Goal: Information Seeking & Learning: Check status

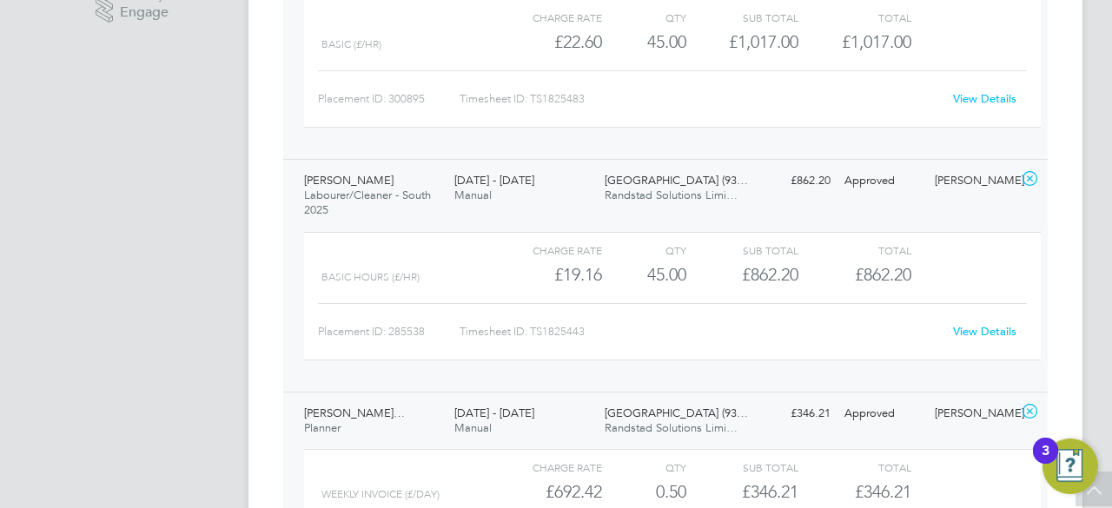
click at [1111, 222] on div "EW [PERSON_NAME] Notifications 20 Applications: Network Team Members Businesses…" at bounding box center [556, 287] width 1112 height 1732
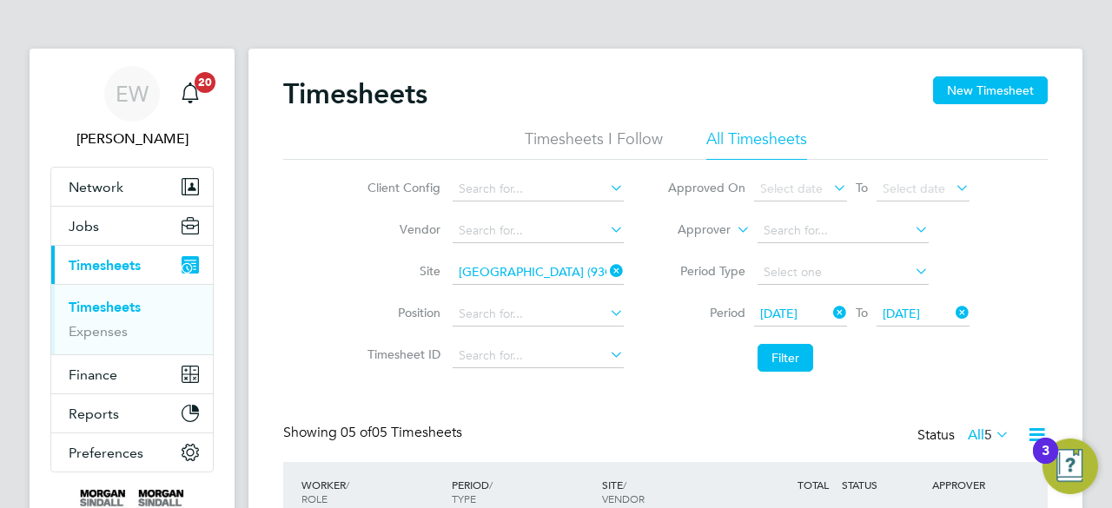
click at [606, 269] on icon at bounding box center [606, 271] width 0 height 24
click at [560, 268] on input at bounding box center [538, 273] width 171 height 24
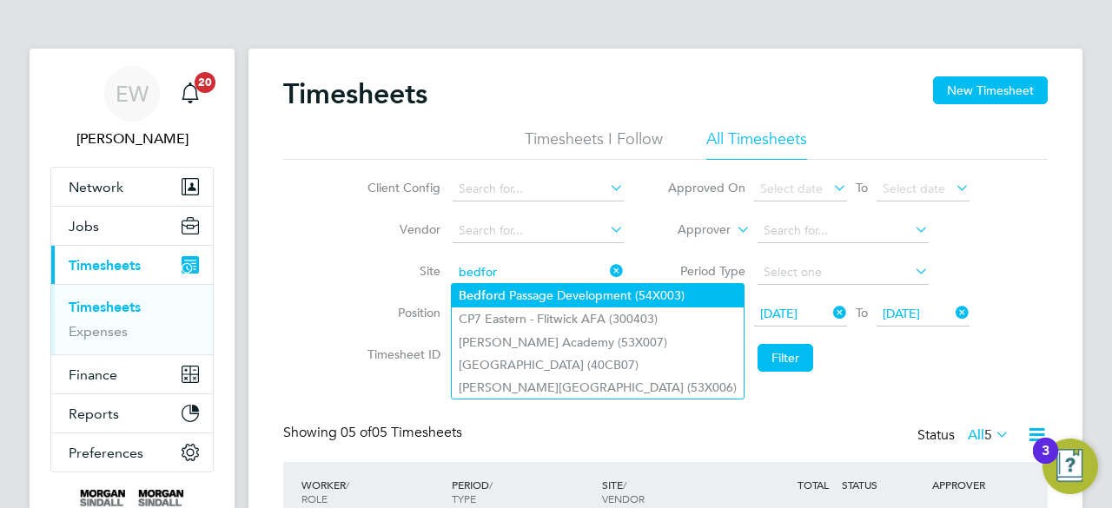
type input "bedfor"
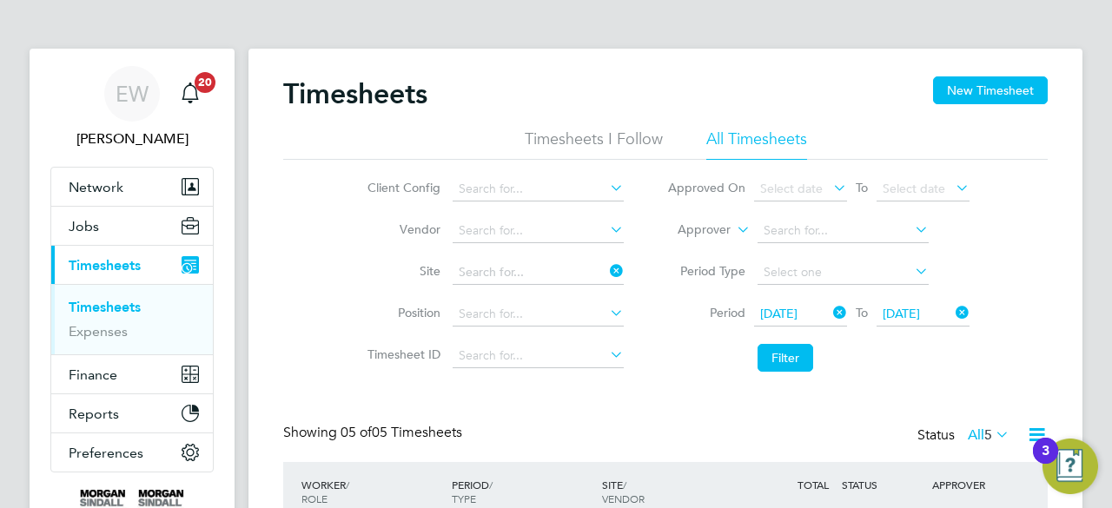
click at [555, 298] on li "Bedfor d Passage Development (54X003)" at bounding box center [598, 295] width 292 height 23
type input "Bedford Passage Development (54X003)"
click at [785, 357] on button "Filter" at bounding box center [785, 358] width 56 height 28
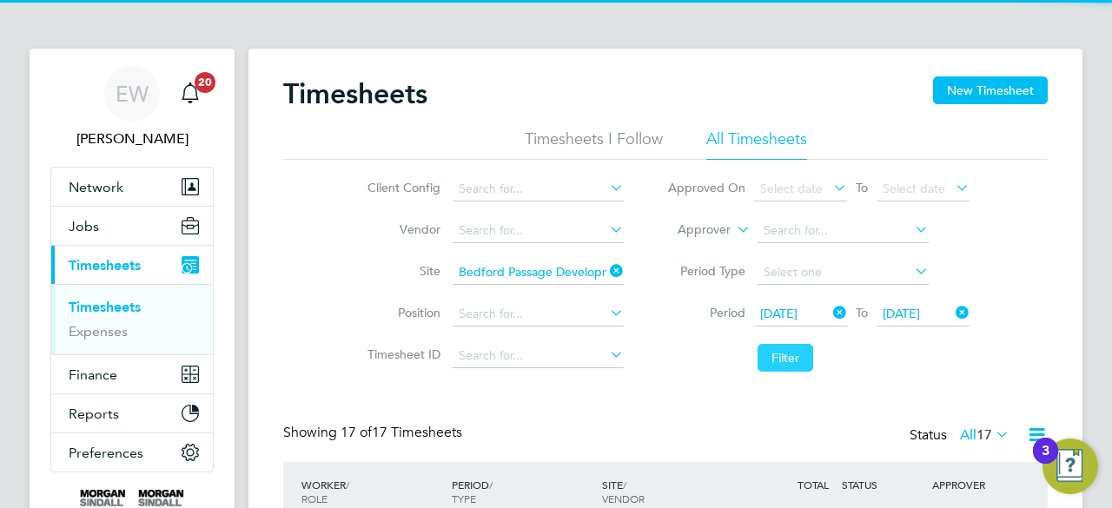
scroll to position [43, 150]
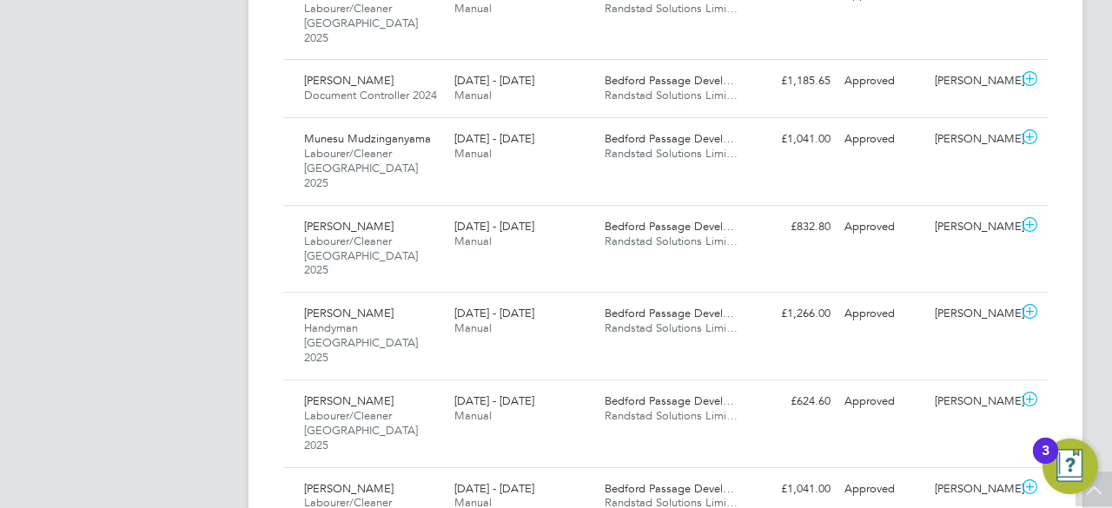
scroll to position [1183, 0]
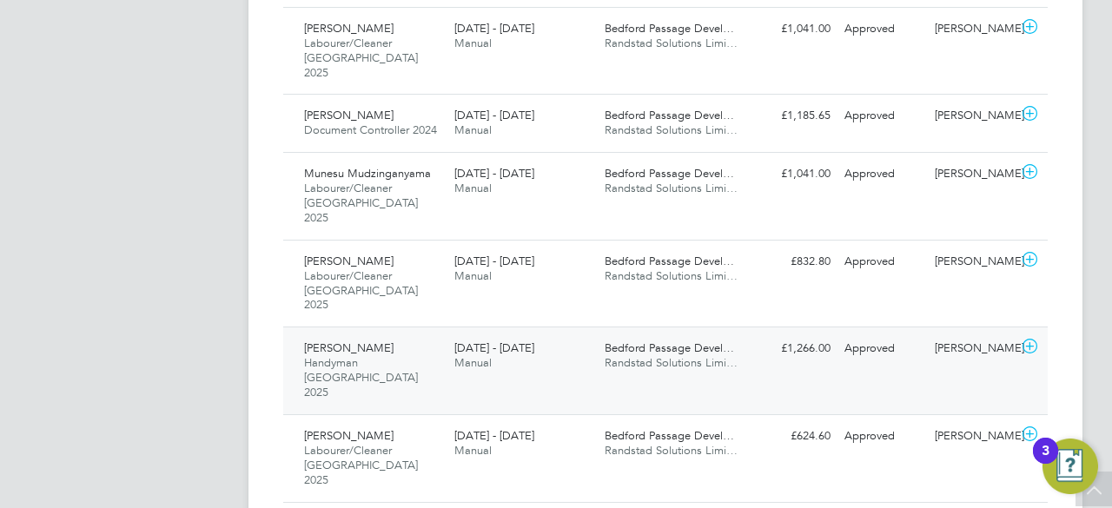
click at [580, 327] on div "[PERSON_NAME] Handyman [GEOGRAPHIC_DATA] 2025 [DATE] - [DATE] [DATE] - [DATE] M…" at bounding box center [665, 371] width 764 height 88
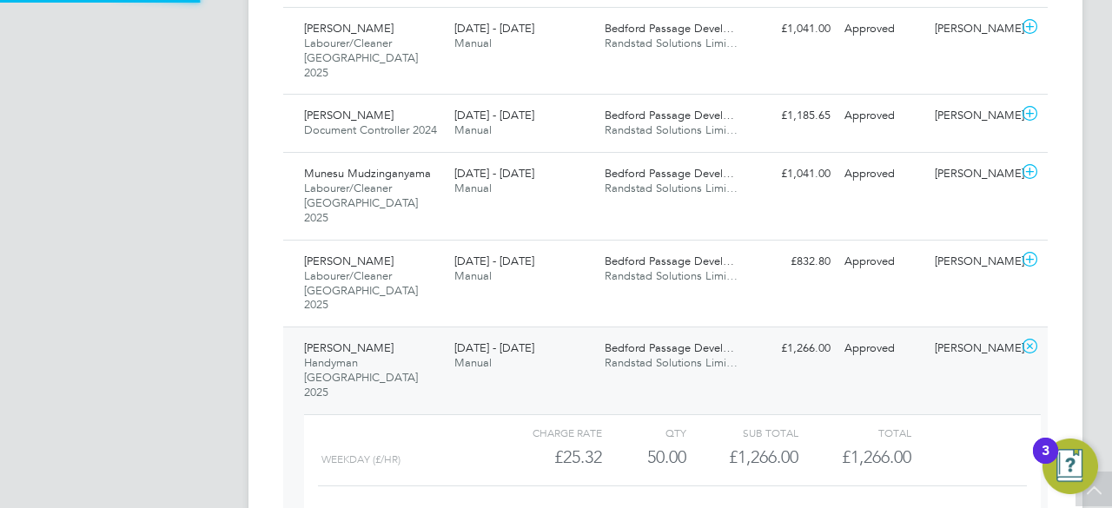
scroll to position [30, 169]
drag, startPoint x: 558, startPoint y: 260, endPoint x: 623, endPoint y: 257, distance: 65.2
click at [623, 443] on div "Weekday (£/HR) £25.32 50 50.00 50 £1,266.00 £1,266.00" at bounding box center [672, 457] width 737 height 29
copy div "25.32"
drag, startPoint x: 636, startPoint y: 268, endPoint x: 707, endPoint y: 274, distance: 71.5
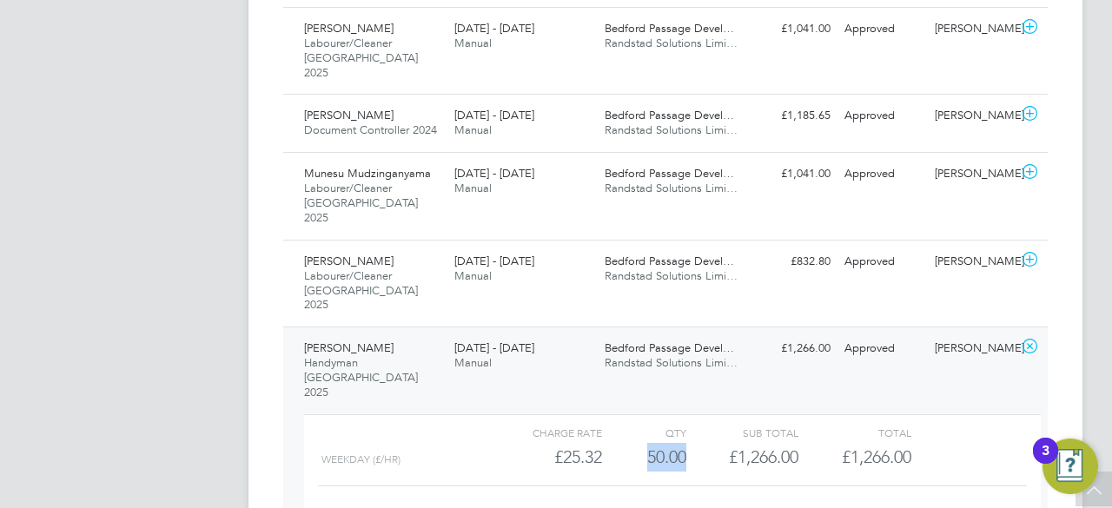
click at [707, 443] on div "Weekday (£/HR) £25.32 50 50.00 50 £1,266.00 £1,266.00" at bounding box center [672, 457] width 737 height 29
copy div "50.00"
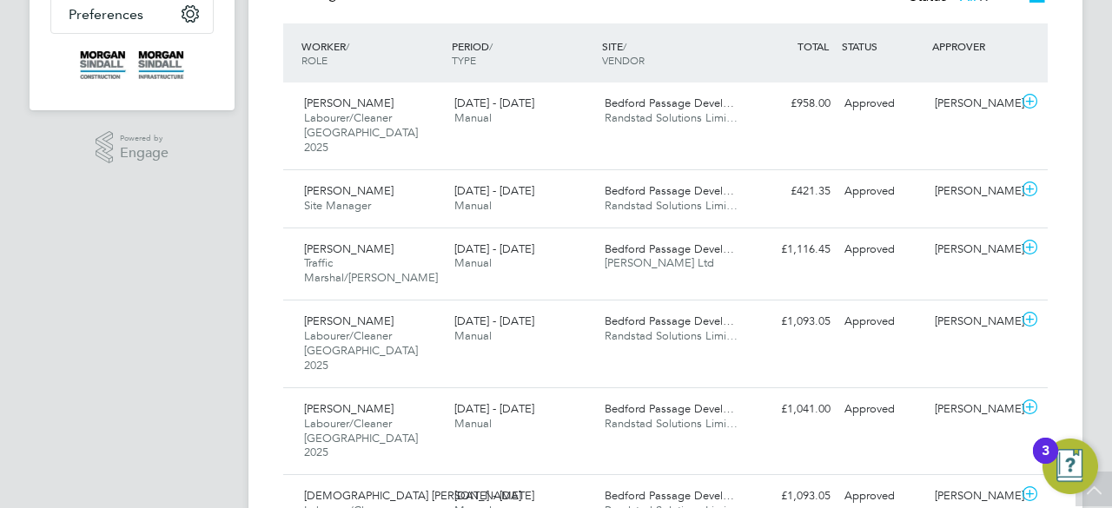
scroll to position [404, 0]
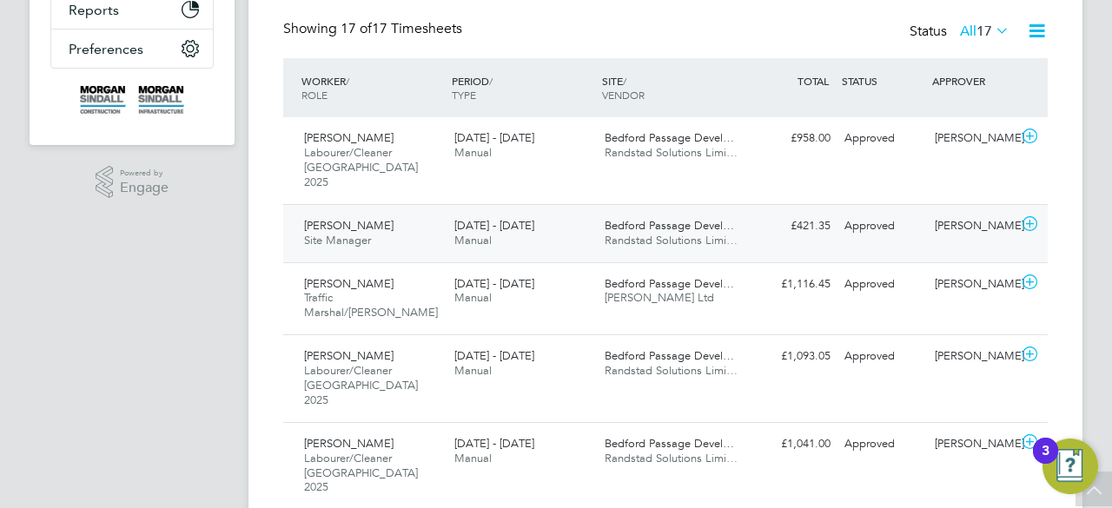
click at [687, 241] on div "[PERSON_NAME] Site Manager [DATE] - [DATE] [DATE] - [DATE] Manual Bedford Passa…" at bounding box center [665, 233] width 764 height 58
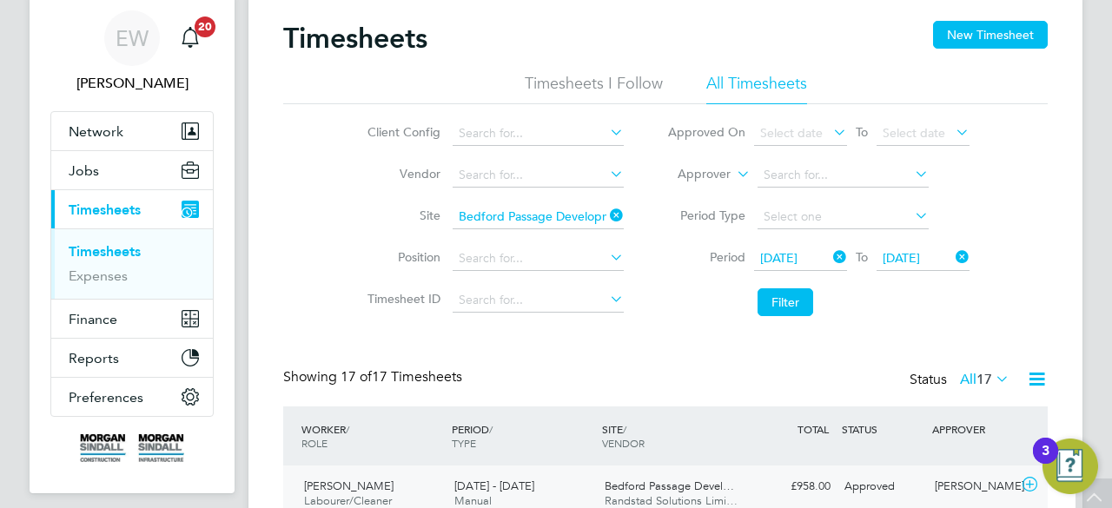
scroll to position [22, 0]
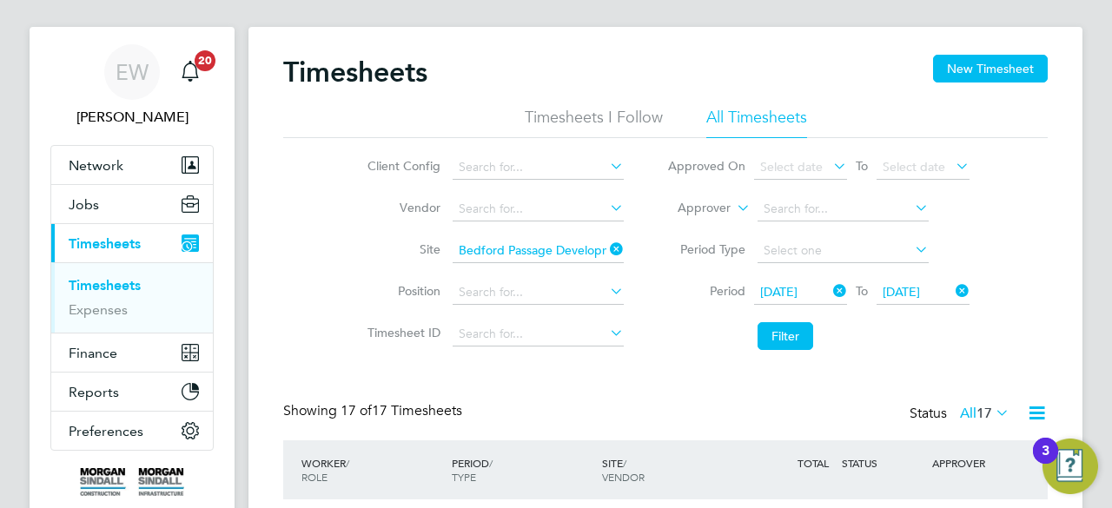
click at [606, 255] on icon at bounding box center [606, 249] width 0 height 24
click at [575, 255] on input at bounding box center [538, 251] width 171 height 24
paste input "[GEOGRAPHIC_DATA]"
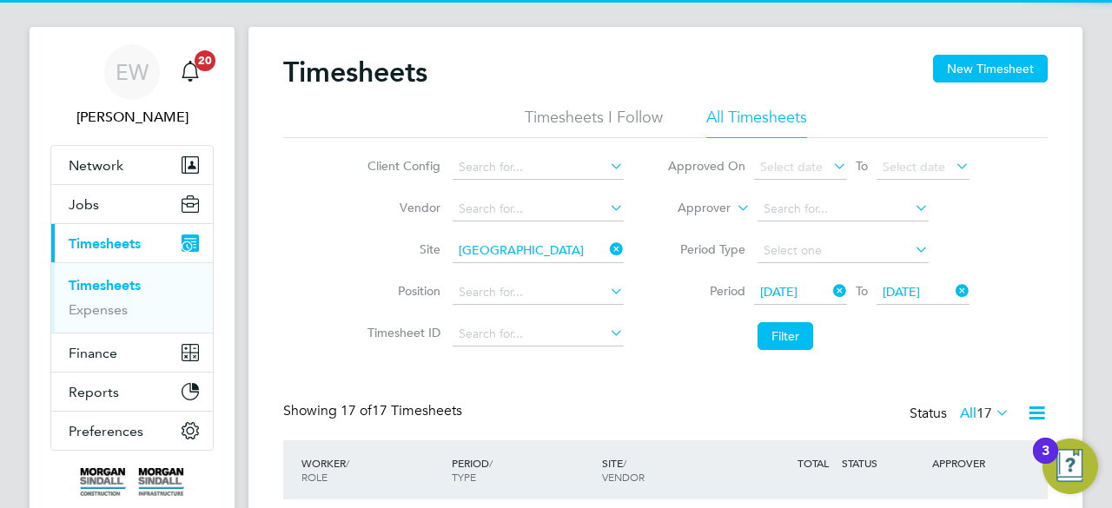
click at [589, 271] on b "School" at bounding box center [600, 274] width 39 height 15
type input "[GEOGRAPHIC_DATA] (93CB14)"
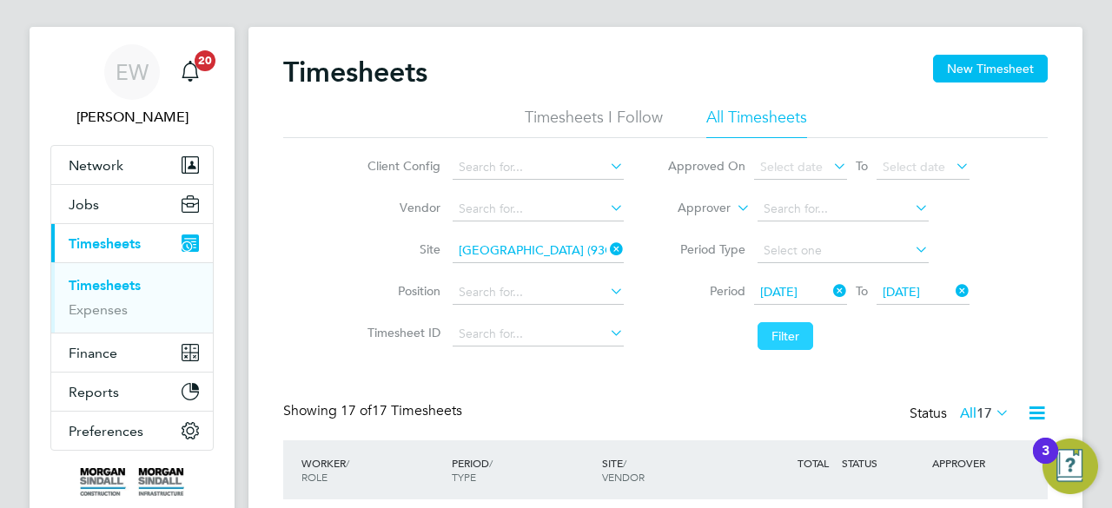
click at [792, 340] on button "Filter" at bounding box center [785, 336] width 56 height 28
click at [788, 343] on button "Filter" at bounding box center [785, 336] width 56 height 28
click at [723, 349] on li "Filter" at bounding box center [818, 336] width 346 height 45
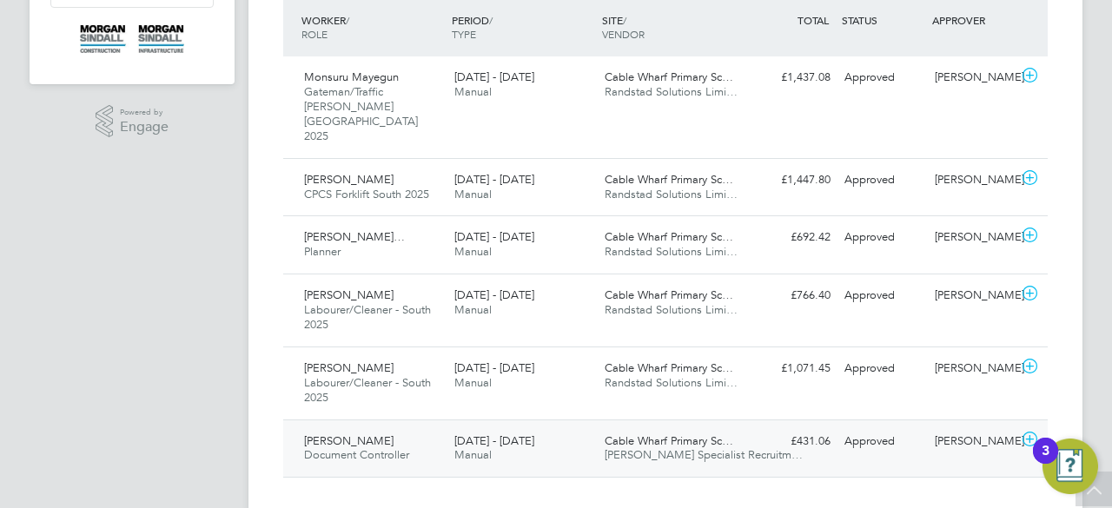
click at [586, 427] on div "[DATE] - [DATE] Manual" at bounding box center [522, 448] width 150 height 43
click at [566, 355] on div "[DATE] - [DATE] Manual" at bounding box center [522, 375] width 150 height 43
click at [558, 286] on div "[DATE] - [DATE] Manual" at bounding box center [522, 302] width 150 height 43
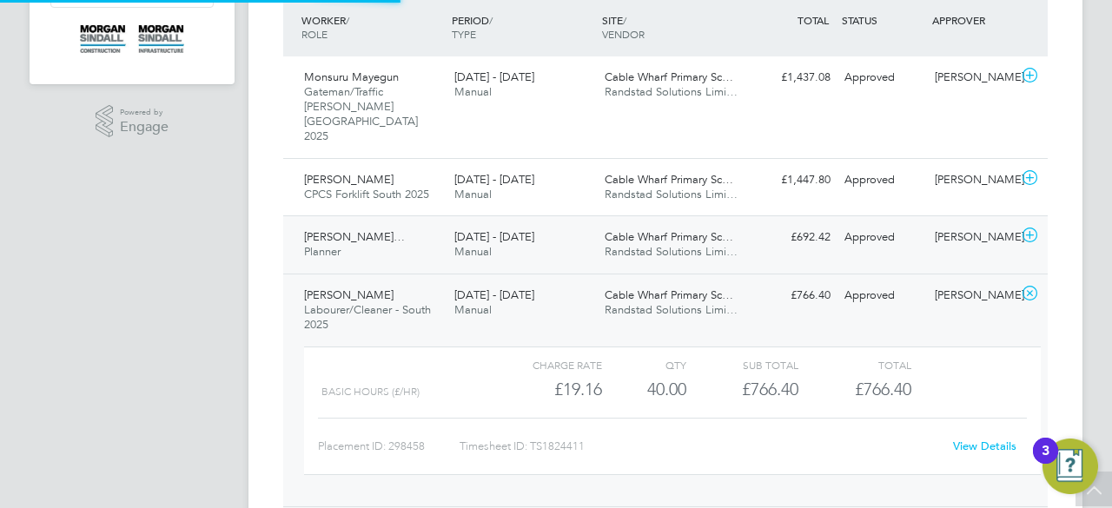
click at [557, 223] on div "[DATE] - [DATE] Manual" at bounding box center [522, 244] width 150 height 43
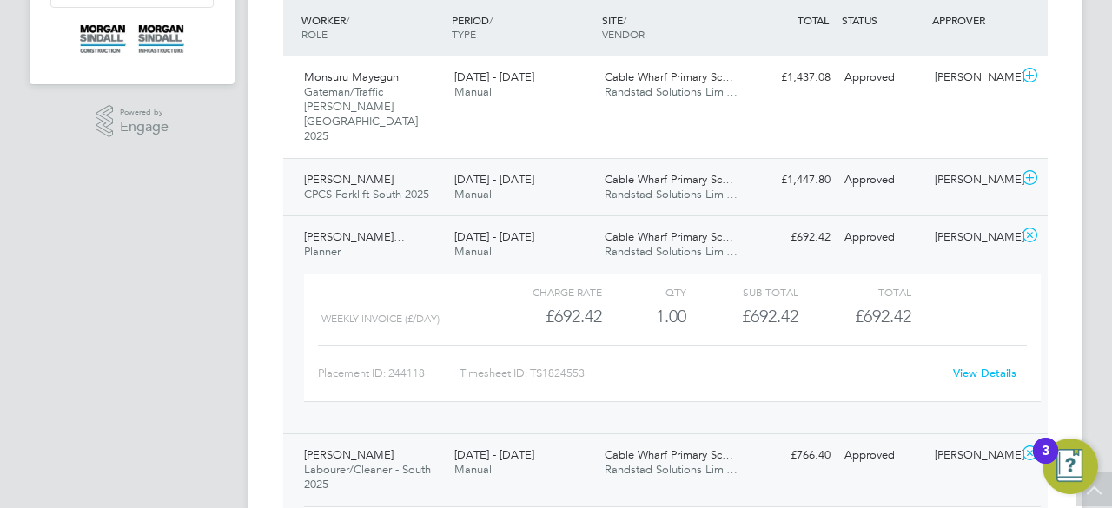
click at [550, 166] on div "[DATE] - [DATE] Manual" at bounding box center [522, 187] width 150 height 43
click at [556, 83] on div "[DATE] - [DATE] Manual" at bounding box center [522, 84] width 150 height 43
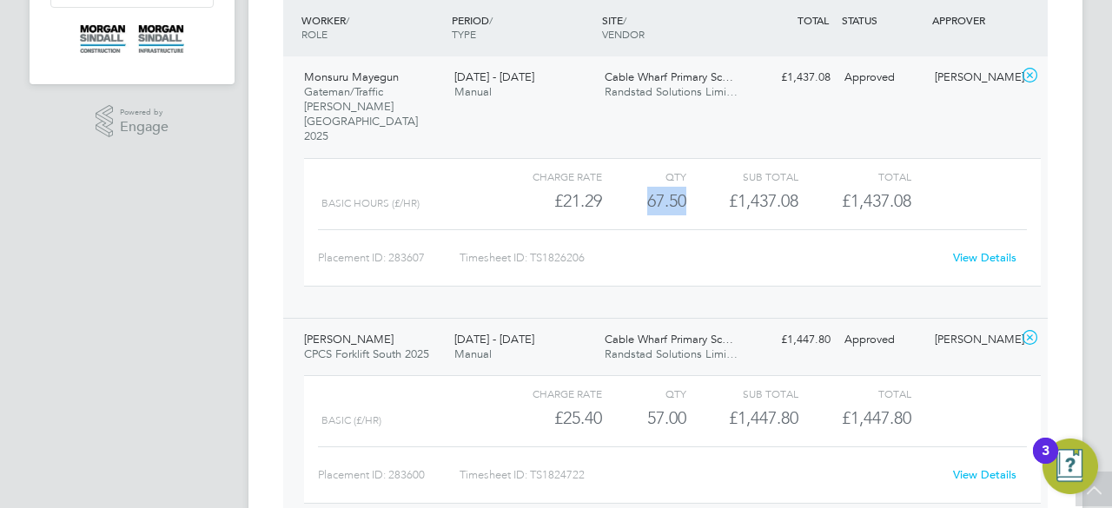
drag, startPoint x: 641, startPoint y: 174, endPoint x: 691, endPoint y: 171, distance: 49.6
click at [691, 187] on div "Basic Hours (£/HR) £21.29 67.5 67.50 68 £1,437.08 £1,437.08" at bounding box center [672, 201] width 737 height 29
copy div "67.50"
drag, startPoint x: 641, startPoint y: 385, endPoint x: 691, endPoint y: 389, distance: 50.6
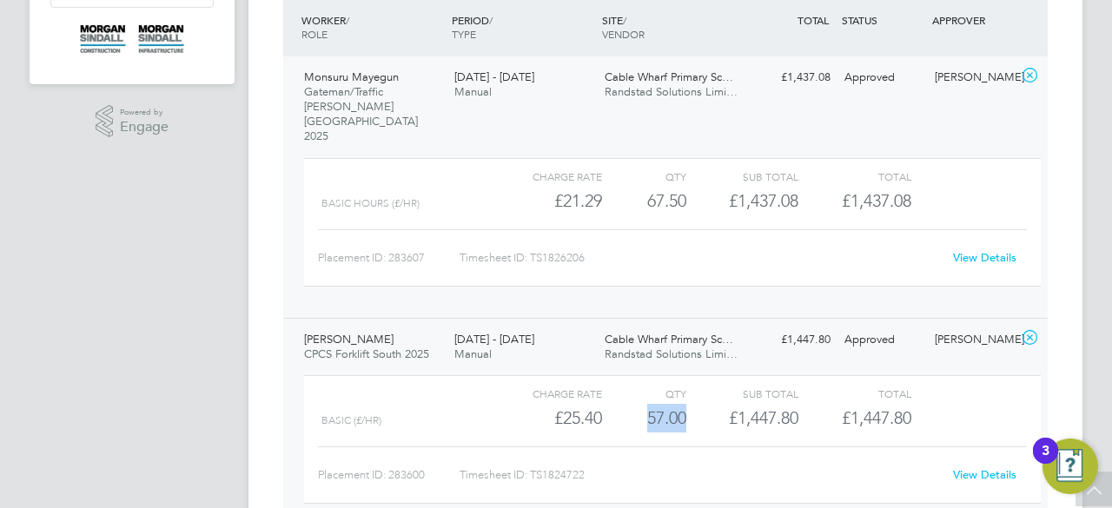
click at [691, 404] on div "Basic (£/HR) £25.40 57 57.00 57 £1,447.80 £1,447.80" at bounding box center [672, 418] width 737 height 29
copy div "57.00"
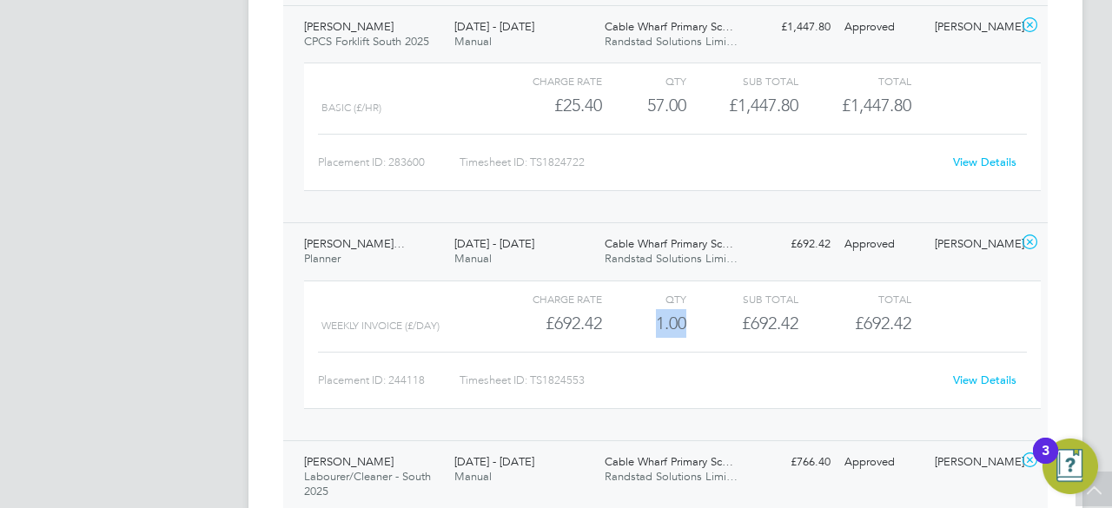
drag, startPoint x: 650, startPoint y: 290, endPoint x: 718, endPoint y: 289, distance: 67.8
click at [718, 309] on div "Weekly invoice (£/day) £692.42 1 1.00 1 £692.42 £692.42" at bounding box center [672, 323] width 737 height 29
copy div "1.00"
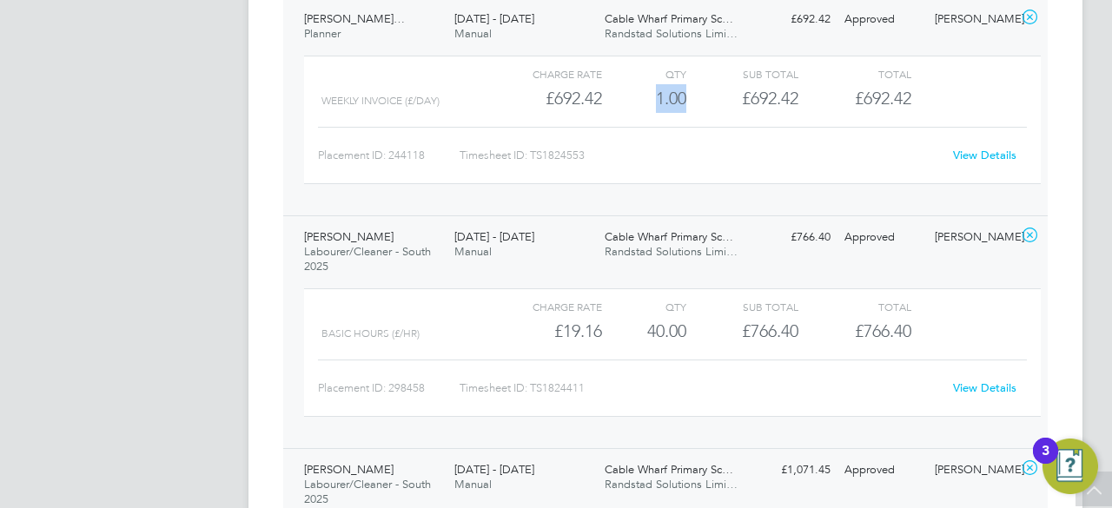
scroll to position [1021, 0]
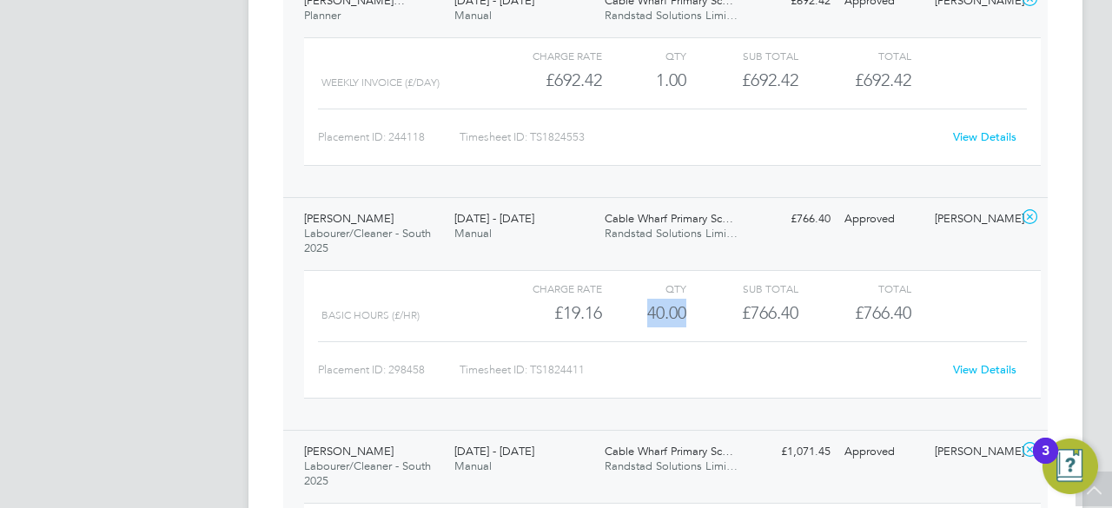
drag, startPoint x: 647, startPoint y: 275, endPoint x: 689, endPoint y: 281, distance: 42.0
click at [689, 299] on div "Basic Hours (£/HR) £19.16 40 40.00 40 £766.40 £766.40" at bounding box center [672, 313] width 737 height 29
copy div "40.00"
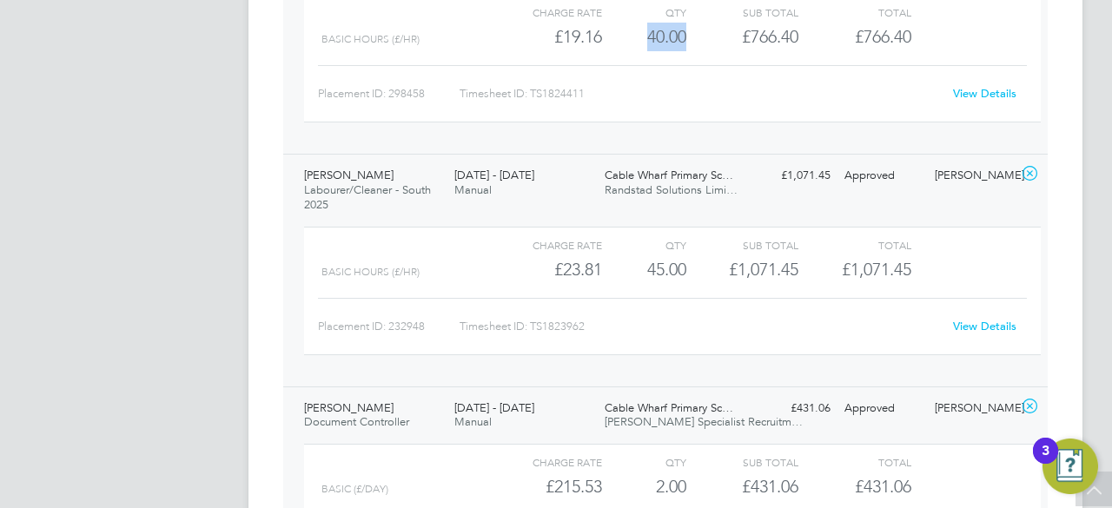
scroll to position [1299, 0]
drag, startPoint x: 640, startPoint y: 234, endPoint x: 693, endPoint y: 240, distance: 53.3
click at [693, 254] on div "Basic Hours (£/HR) £23.81 45 45.00 45 £1,071.45 £1,071.45" at bounding box center [672, 268] width 737 height 29
copy div "45.00"
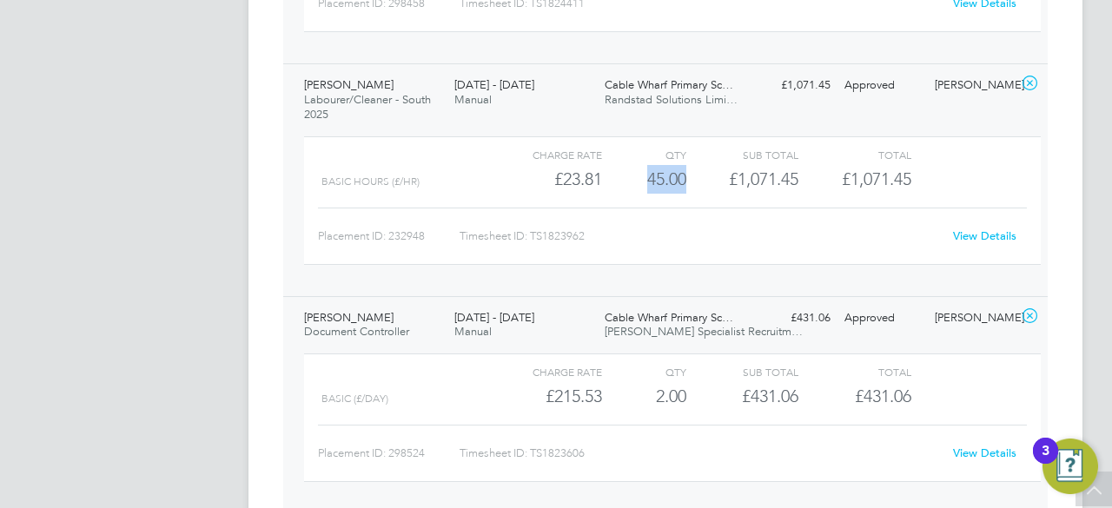
scroll to position [1403, 0]
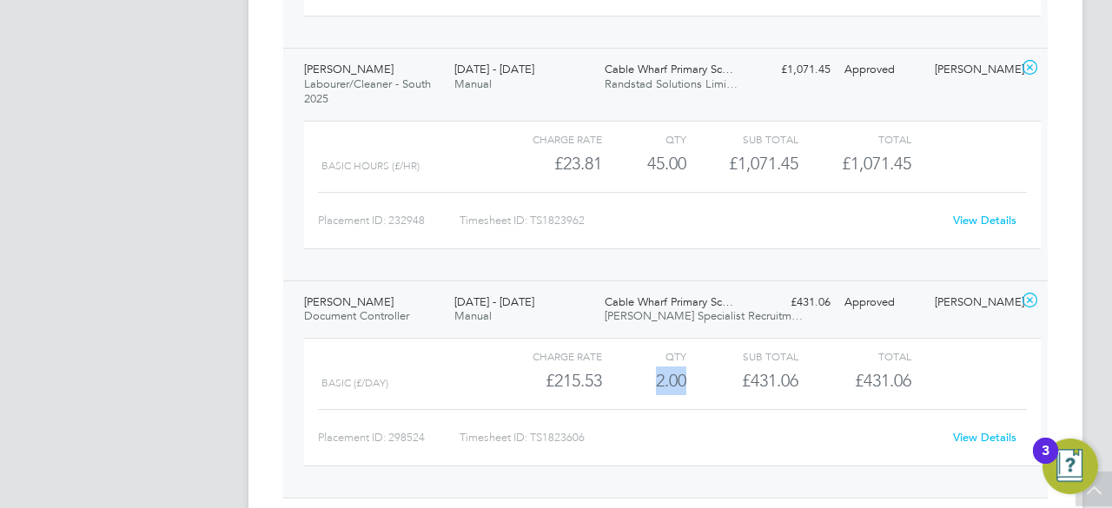
drag, startPoint x: 652, startPoint y: 350, endPoint x: 705, endPoint y: 354, distance: 54.0
click at [705, 367] on div "Basic (£/day) £215.53 2 2.00 2 £431.06 £431.06" at bounding box center [672, 381] width 737 height 29
copy div "2.00"
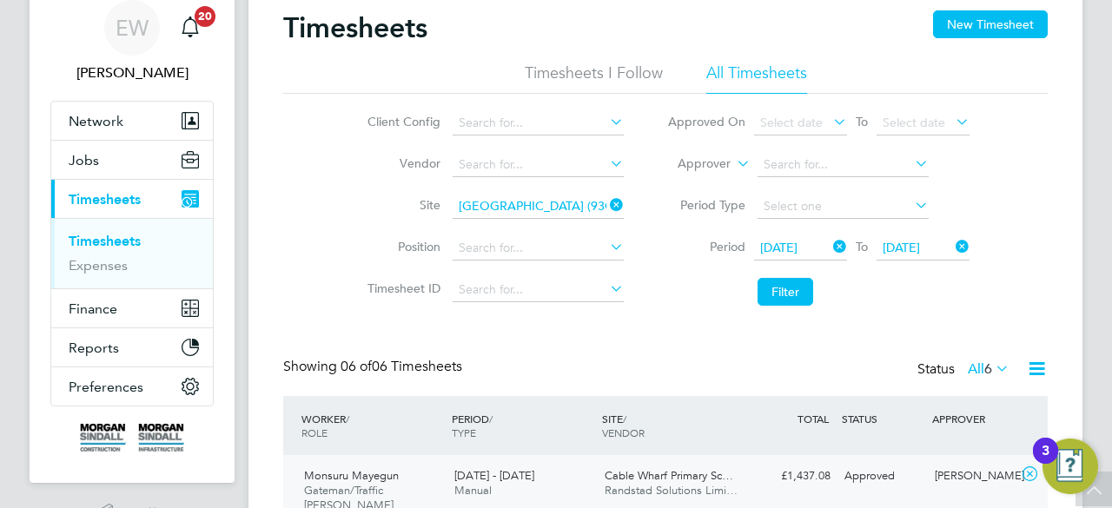
scroll to position [0, 0]
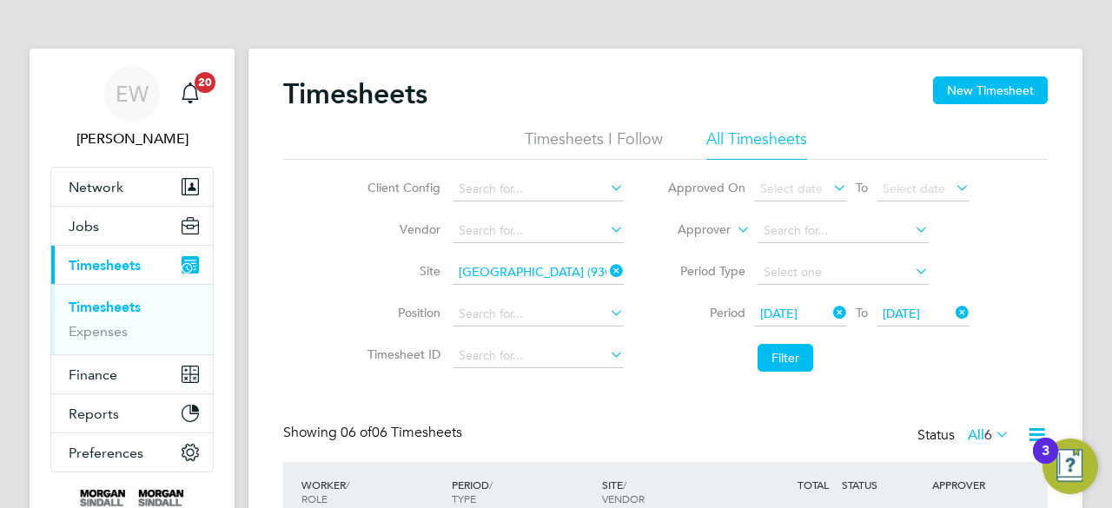
click at [606, 274] on icon at bounding box center [606, 271] width 0 height 24
click at [585, 272] on input at bounding box center [538, 273] width 171 height 24
paste input "[GEOGRAPHIC_DATA] (54Z004)"
click at [541, 289] on b "(54Z004)" at bounding box center [558, 295] width 50 height 15
type input "[GEOGRAPHIC_DATA] (54Z004)"
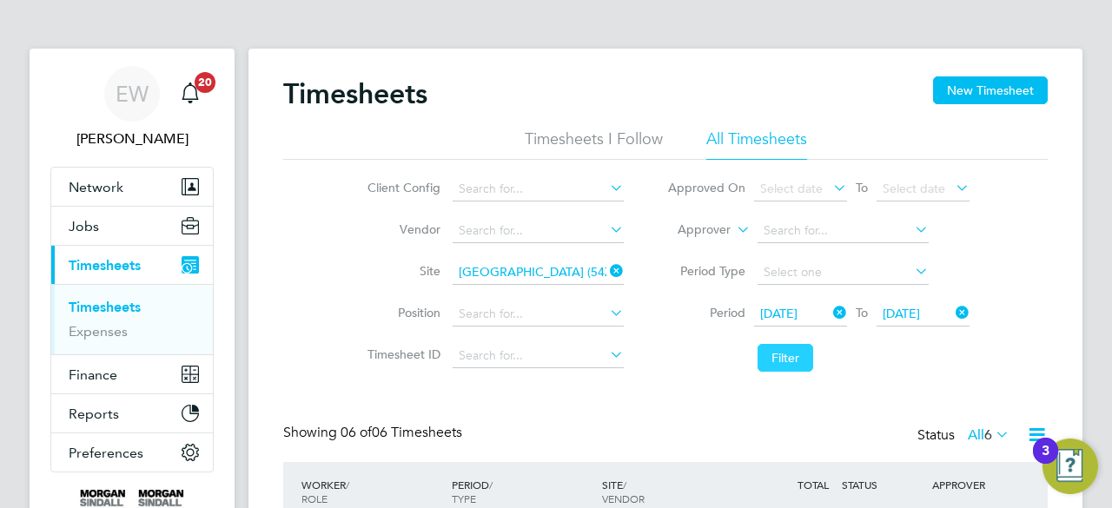
click at [783, 355] on button "Filter" at bounding box center [785, 358] width 56 height 28
click at [790, 361] on button "Filter" at bounding box center [785, 358] width 56 height 28
click at [677, 374] on li "Filter" at bounding box center [818, 357] width 346 height 45
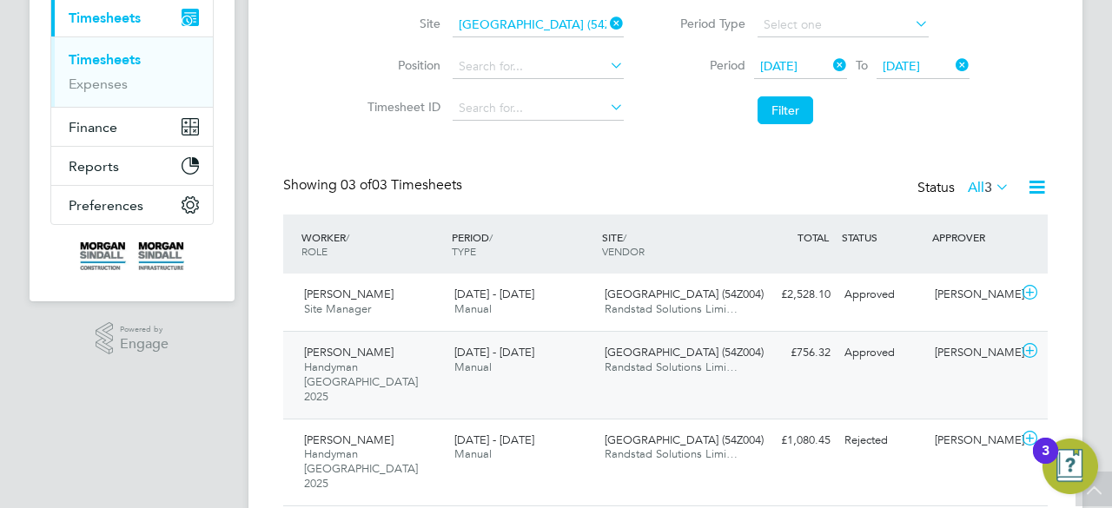
click at [724, 333] on div "[PERSON_NAME] Handyman [GEOGRAPHIC_DATA] 2025 [DATE] - [DATE] [DATE] - [DATE] […" at bounding box center [665, 375] width 764 height 88
click at [759, 312] on div "[PERSON_NAME] Site Manager [DATE] - [DATE] [DATE] - [DATE] [GEOGRAPHIC_DATA] (5…" at bounding box center [665, 302] width 764 height 57
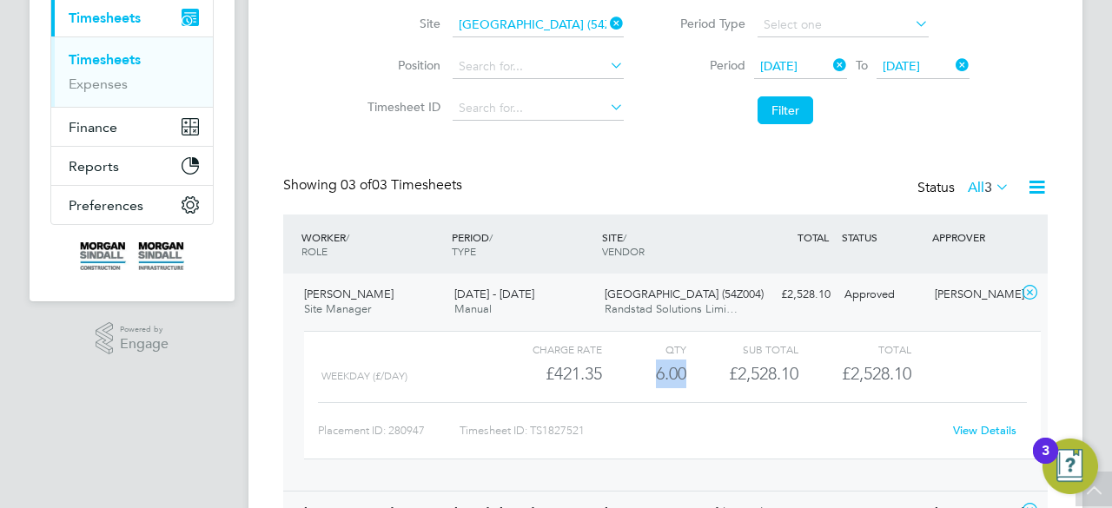
drag, startPoint x: 645, startPoint y: 383, endPoint x: 693, endPoint y: 380, distance: 48.8
click at [693, 380] on div "Weekday (£/day) £421.35 6 6.00 6 £2,528.10 £2,528.10" at bounding box center [672, 374] width 737 height 29
copy div "6.00"
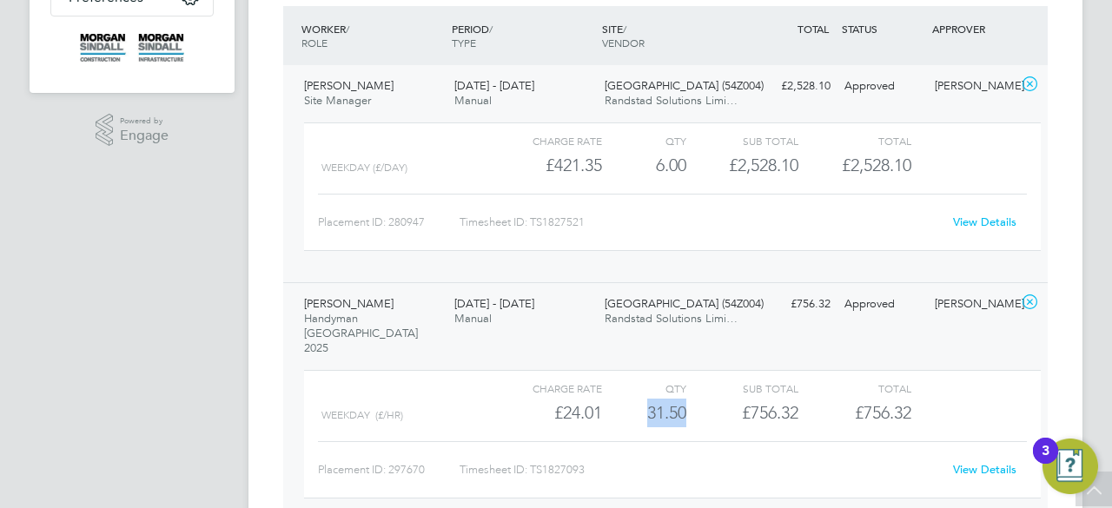
drag, startPoint x: 645, startPoint y: 384, endPoint x: 719, endPoint y: 384, distance: 73.8
click at [719, 399] on div "Weekday (£/HR) £24.01 31.5 31.50 32 £756.32 £756.32" at bounding box center [672, 413] width 737 height 29
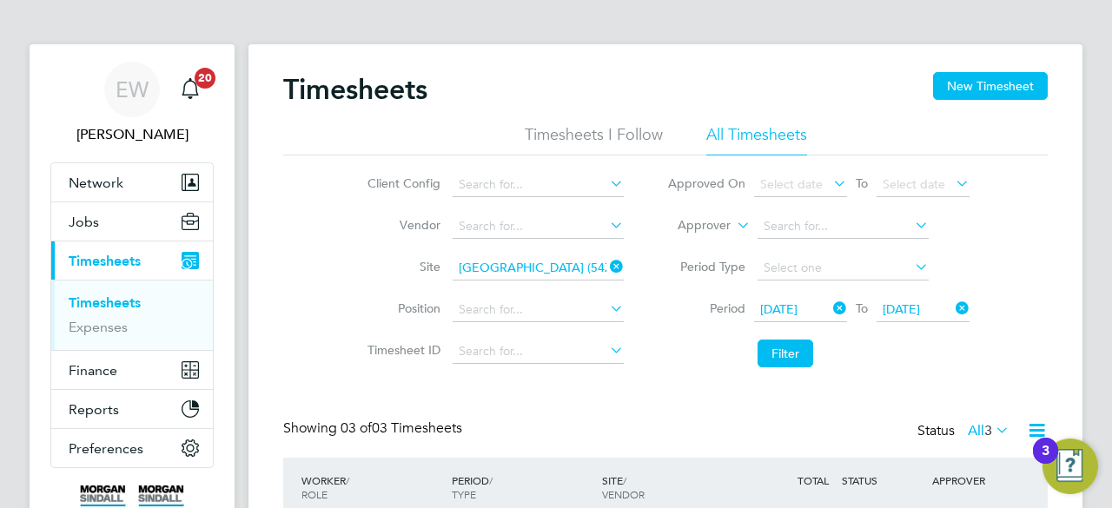
click at [606, 268] on icon at bounding box center [606, 267] width 0 height 24
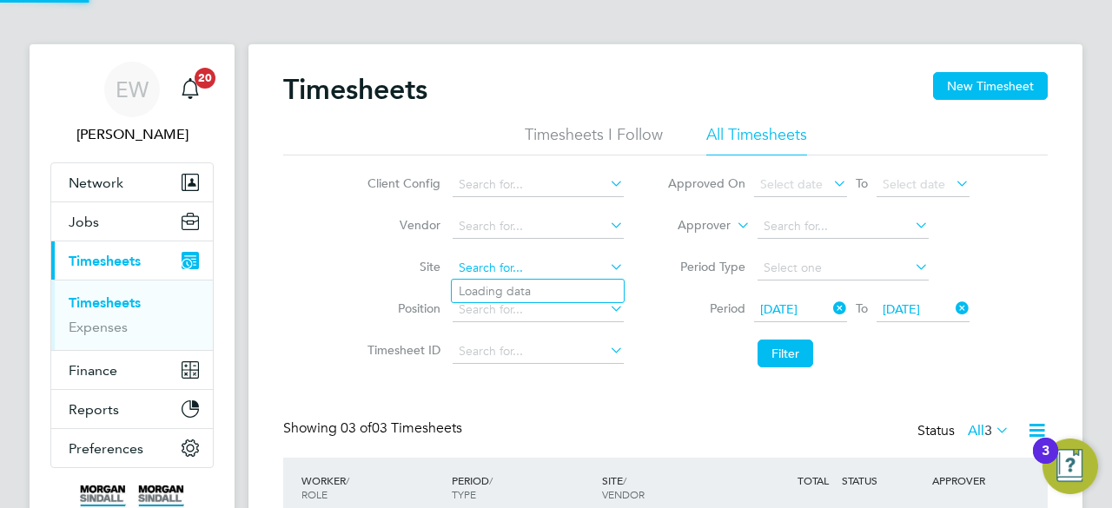
click at [575, 264] on input at bounding box center [538, 268] width 171 height 24
paste input "MKUH Imaging Centre"
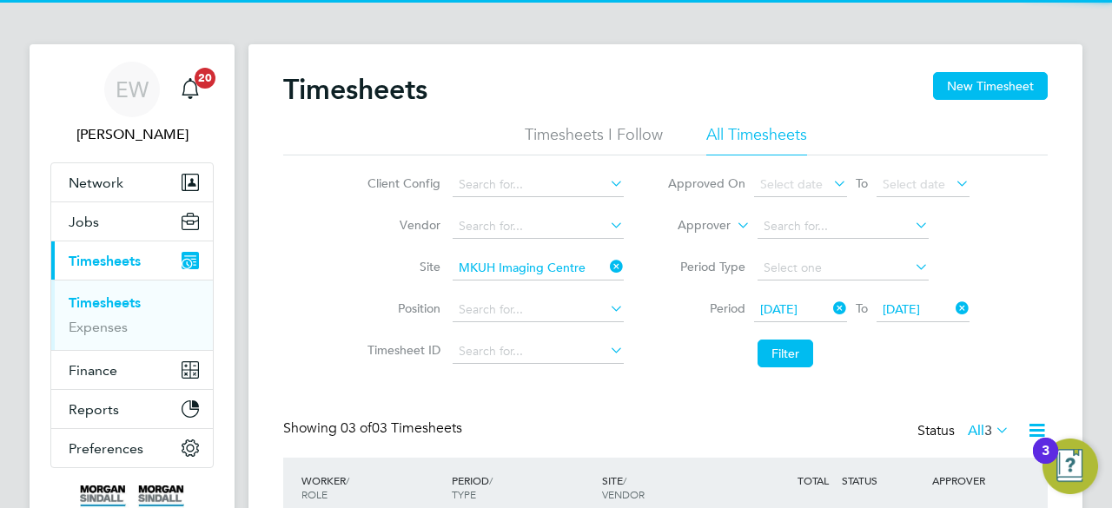
click at [516, 286] on b "Imaging" at bounding box center [522, 291] width 47 height 15
type input "MKUH Imaging Centre (53CB07)"
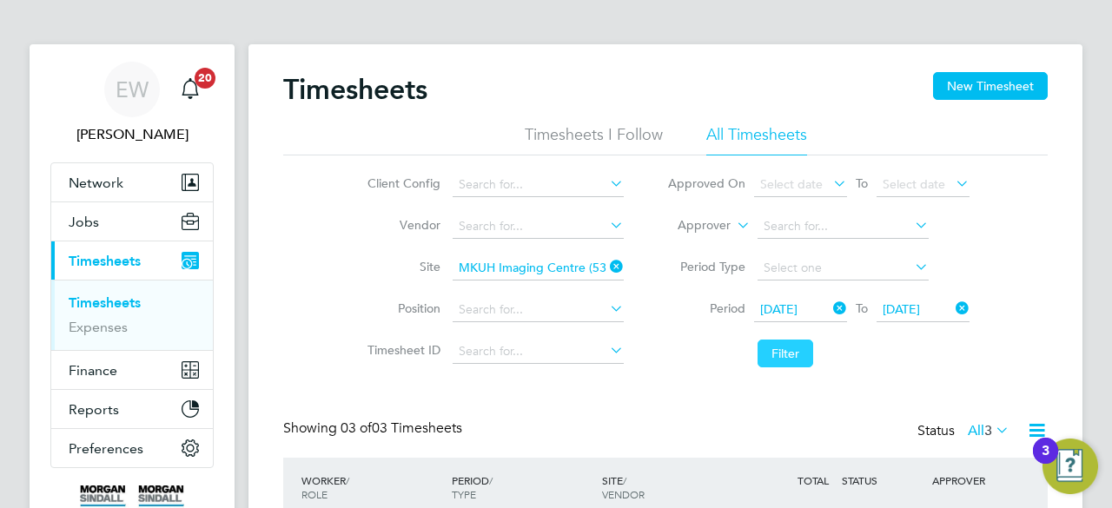
click at [803, 355] on button "Filter" at bounding box center [785, 354] width 56 height 28
click at [707, 375] on div "Timesheets New Timesheet Timesheets I Follow All Timesheets Client Config Vendo…" at bounding box center [665, 403] width 764 height 663
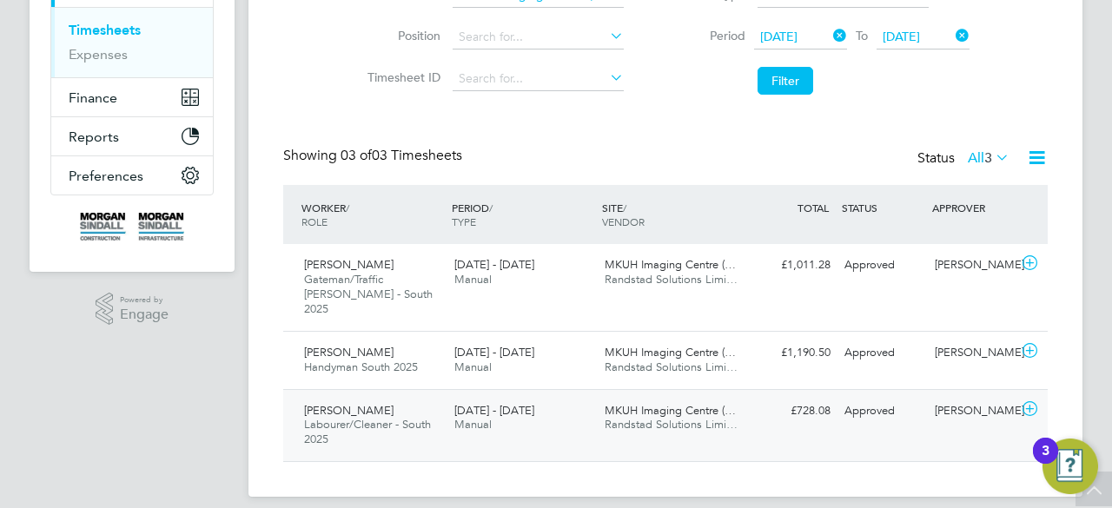
click at [615, 403] on span "MKUH Imaging Centre (…" at bounding box center [670, 410] width 131 height 15
click at [566, 339] on div "[DATE] - [DATE] Manual" at bounding box center [522, 360] width 150 height 43
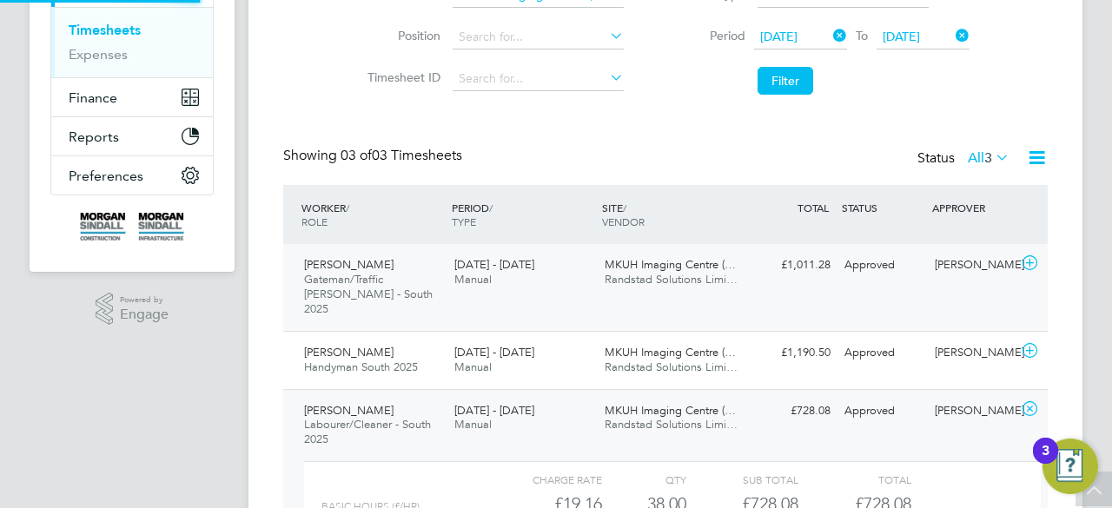
scroll to position [30, 169]
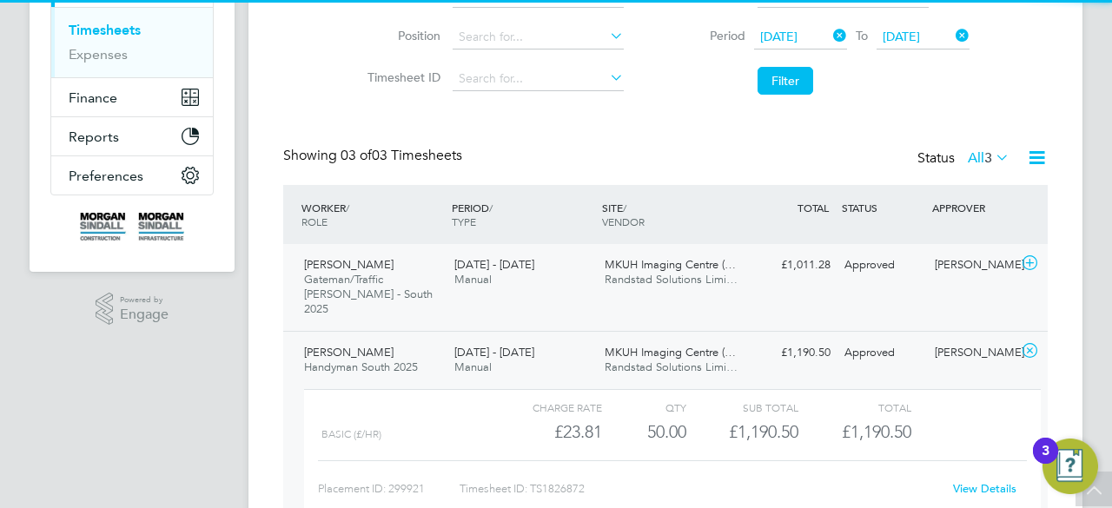
click at [552, 261] on div "[DATE] - [DATE] Manual" at bounding box center [522, 272] width 150 height 43
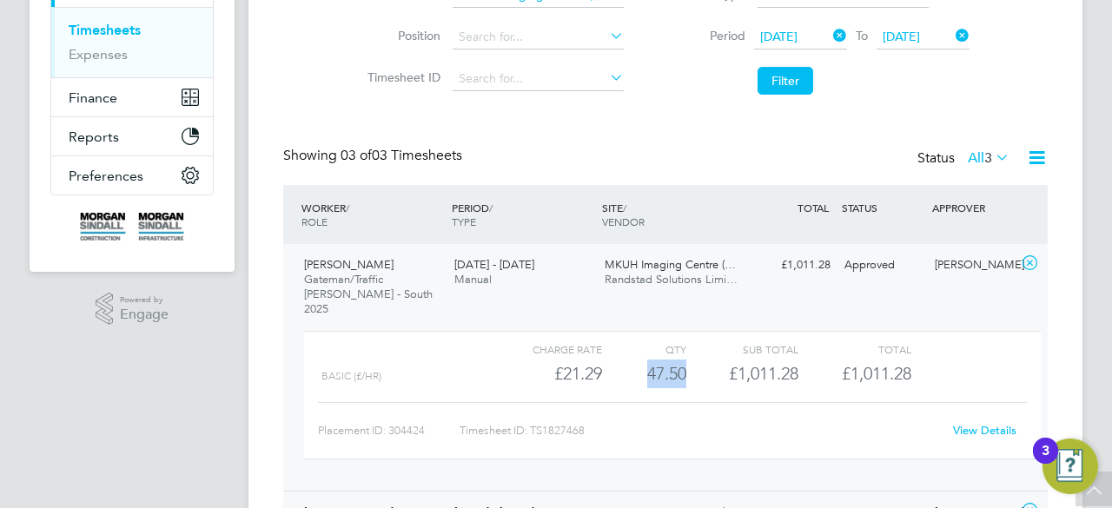
drag, startPoint x: 641, startPoint y: 357, endPoint x: 690, endPoint y: 361, distance: 48.8
click at [690, 361] on div "Basic (£/HR) £21.29 47.5 47.50 48 £1,011.28 £1,011.28" at bounding box center [672, 374] width 737 height 29
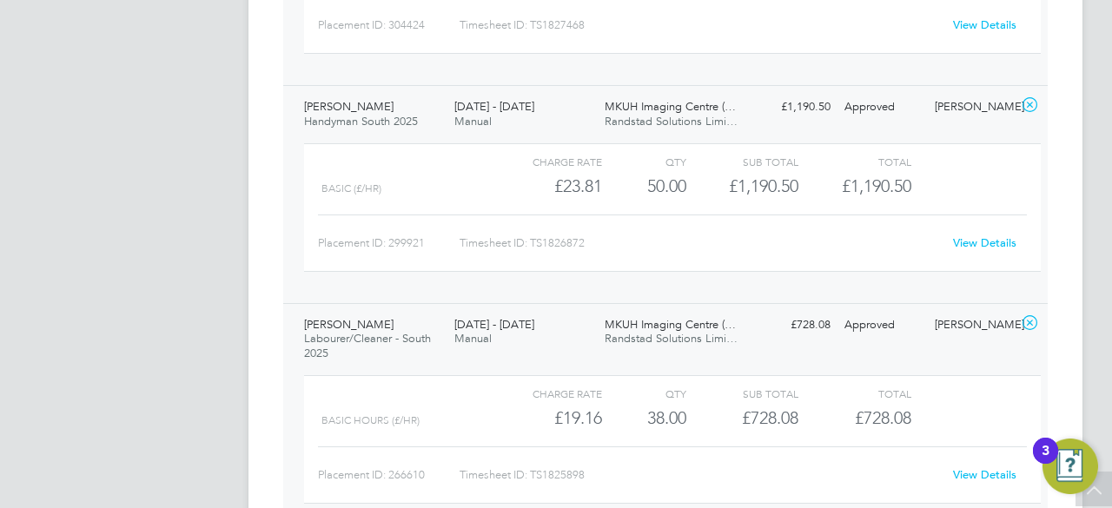
scroll to position [694, 0]
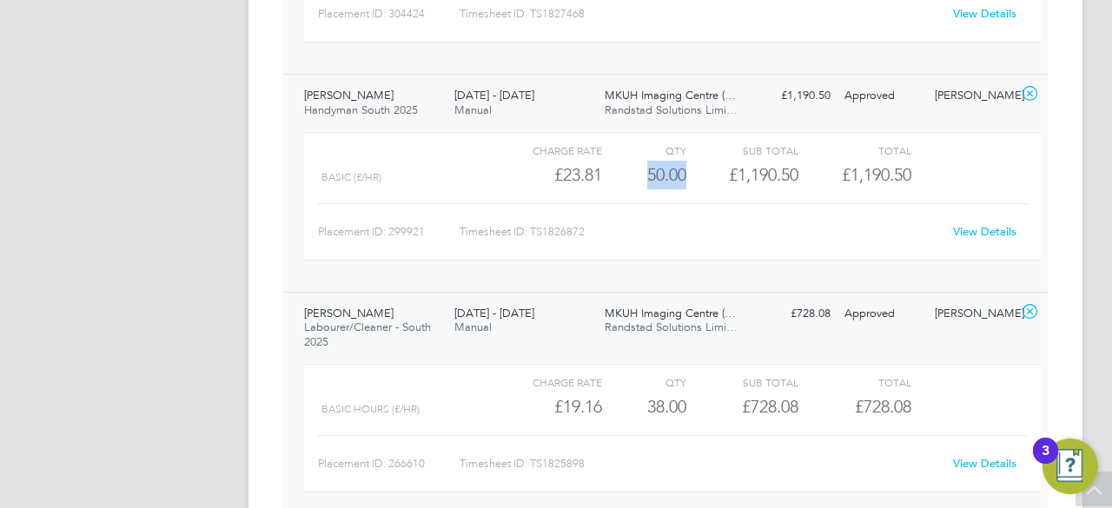
drag, startPoint x: 645, startPoint y: 151, endPoint x: 686, endPoint y: 159, distance: 42.4
click at [686, 161] on div "Basic (£/HR) £23.81 50 50.00 50 £1,190.50 £1,190.50" at bounding box center [672, 175] width 737 height 29
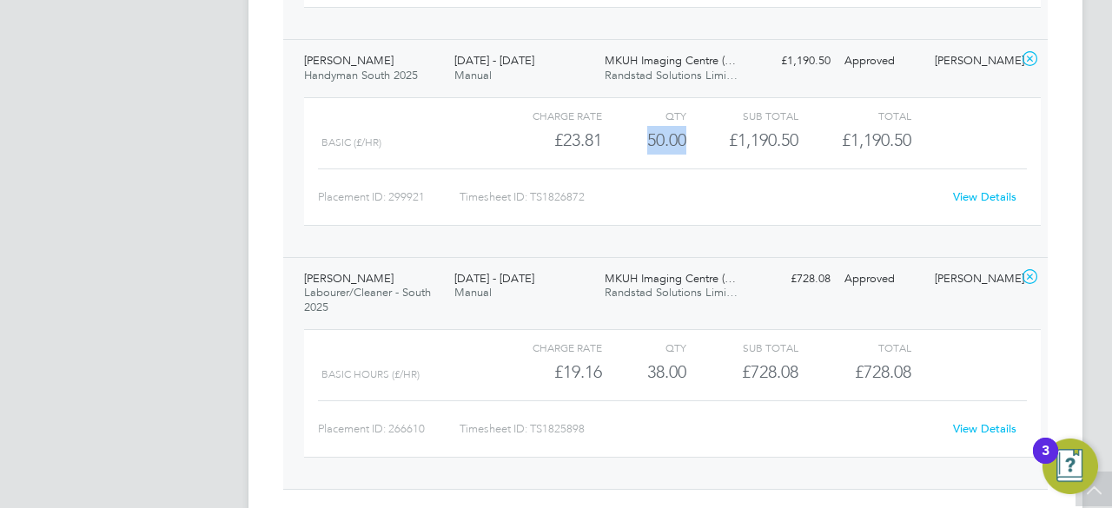
scroll to position [756, 0]
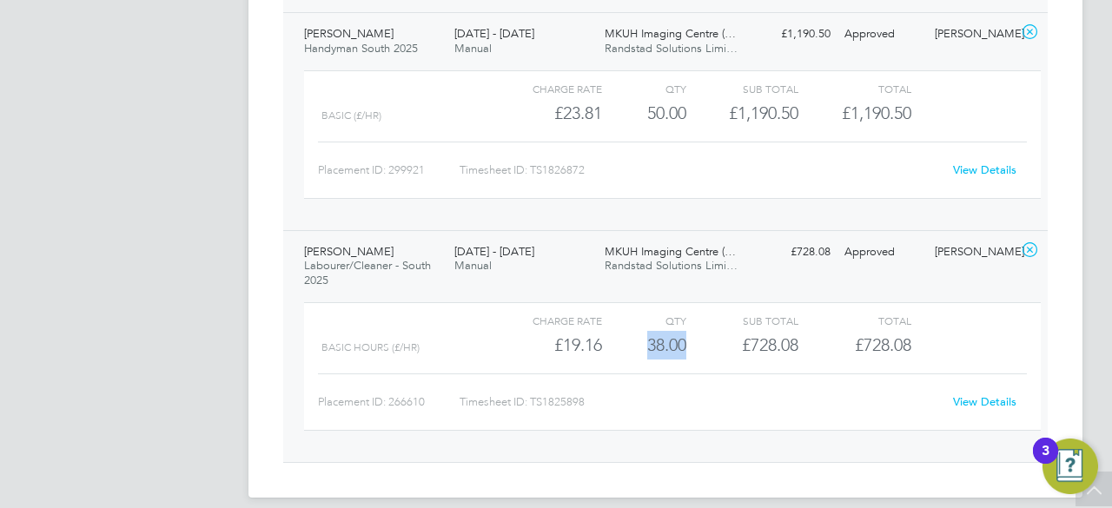
drag, startPoint x: 646, startPoint y: 338, endPoint x: 686, endPoint y: 334, distance: 40.2
click at [686, 334] on div "Basic Hours (£/HR) £19.16 38 38.00 38 £728.08 £728.08" at bounding box center [672, 345] width 737 height 29
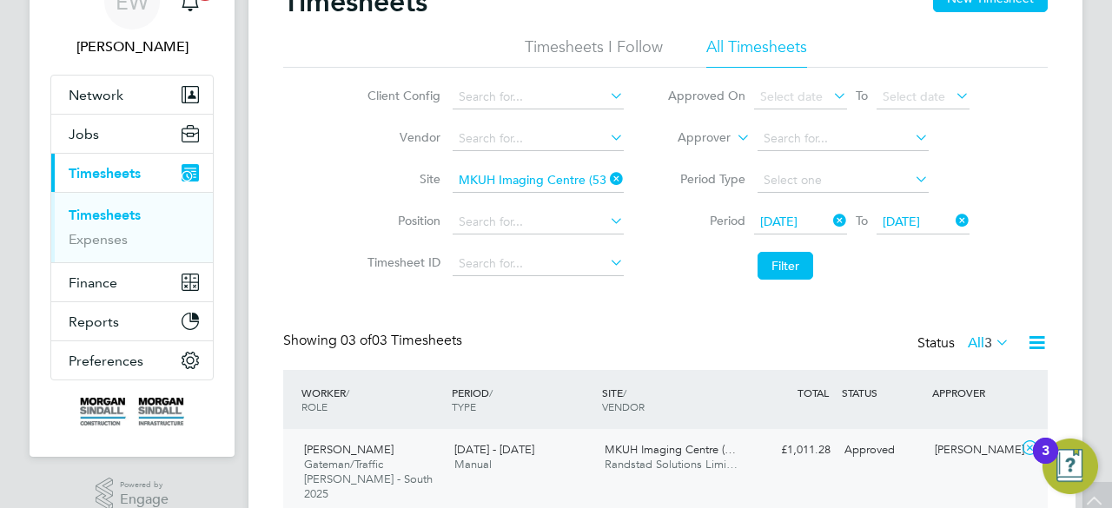
scroll to position [0, 0]
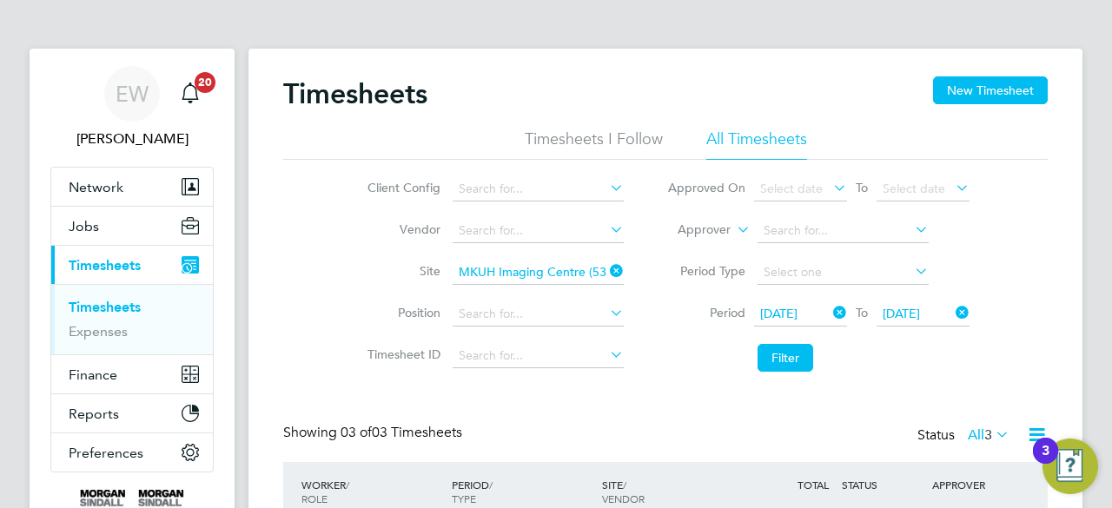
click at [606, 265] on icon at bounding box center [606, 271] width 0 height 24
click at [535, 260] on li "Site" at bounding box center [493, 273] width 305 height 42
click at [510, 269] on input at bounding box center [538, 273] width 171 height 24
paste input "[GEOGRAPHIC_DATA][PERSON_NAME] - 93CC06"
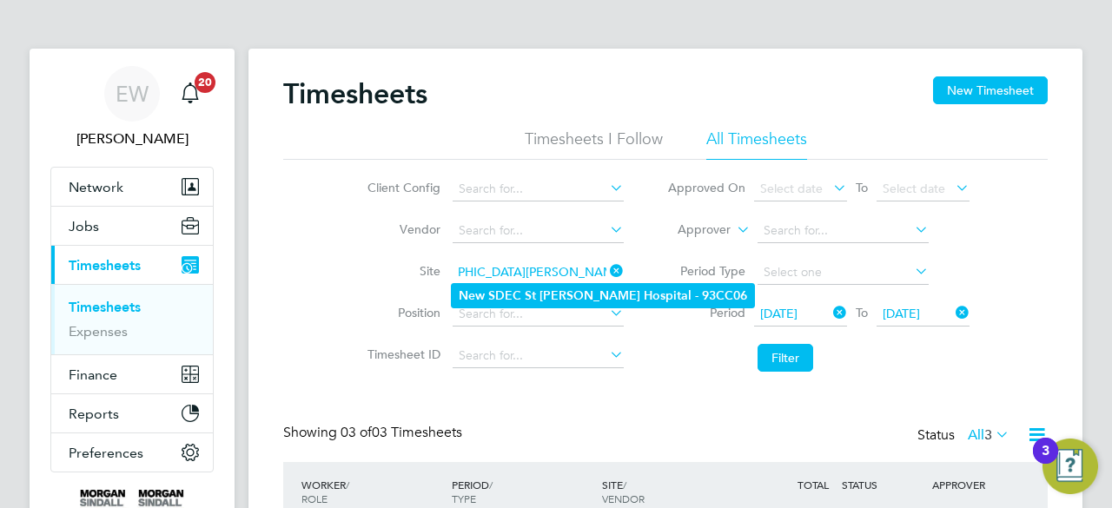
type input "[GEOGRAPHIC_DATA][PERSON_NAME] - 93CC06"
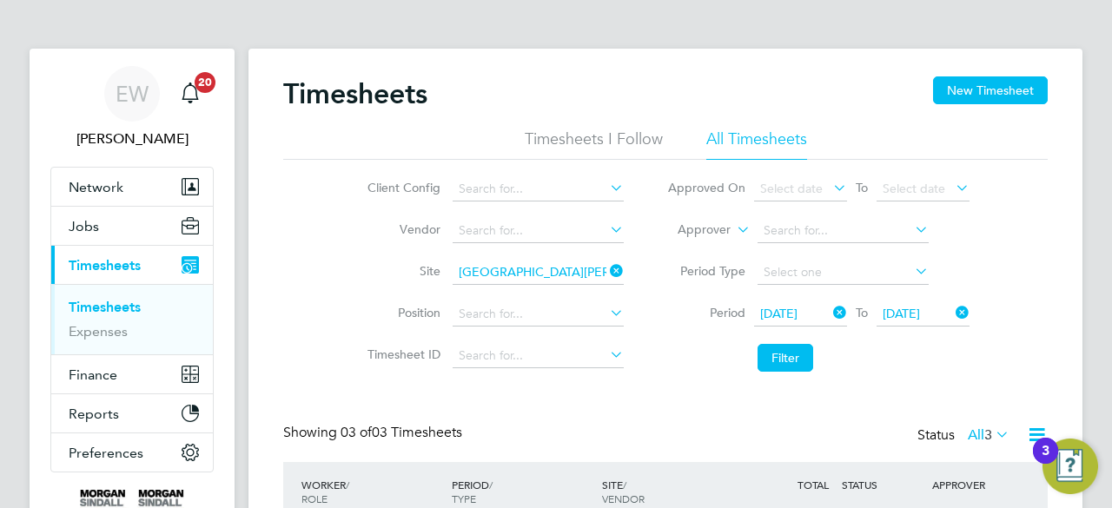
click at [570, 301] on b "[PERSON_NAME]" at bounding box center [589, 295] width 101 height 15
click at [800, 352] on button "Filter" at bounding box center [785, 358] width 56 height 28
click at [702, 377] on li "Filter" at bounding box center [818, 357] width 346 height 45
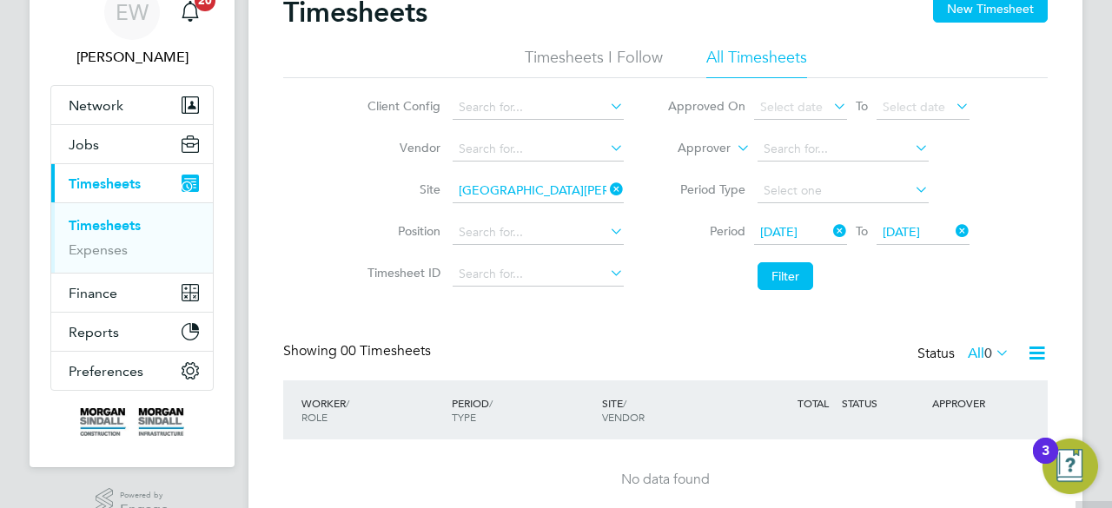
scroll to position [155, 0]
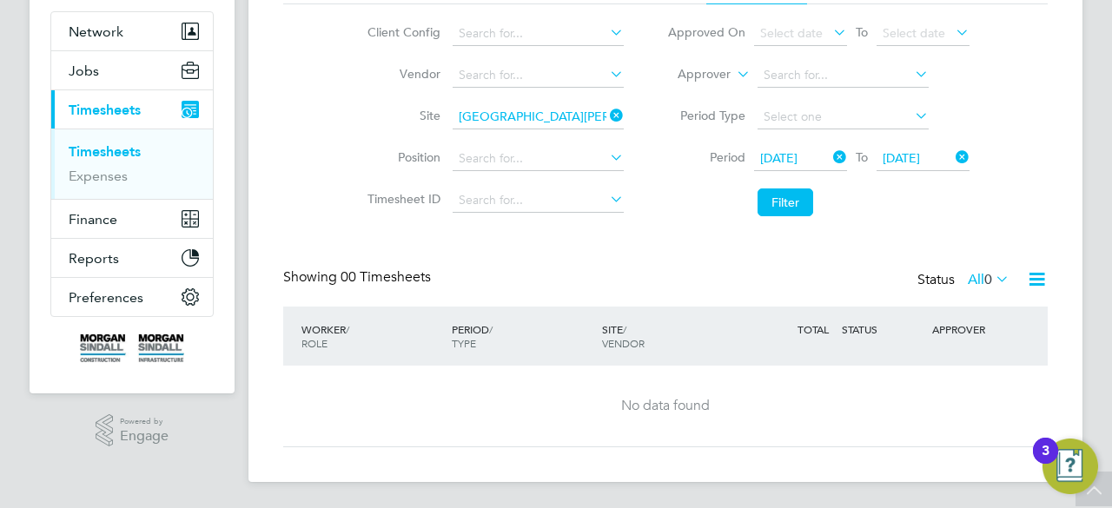
click at [606, 111] on icon at bounding box center [606, 115] width 0 height 24
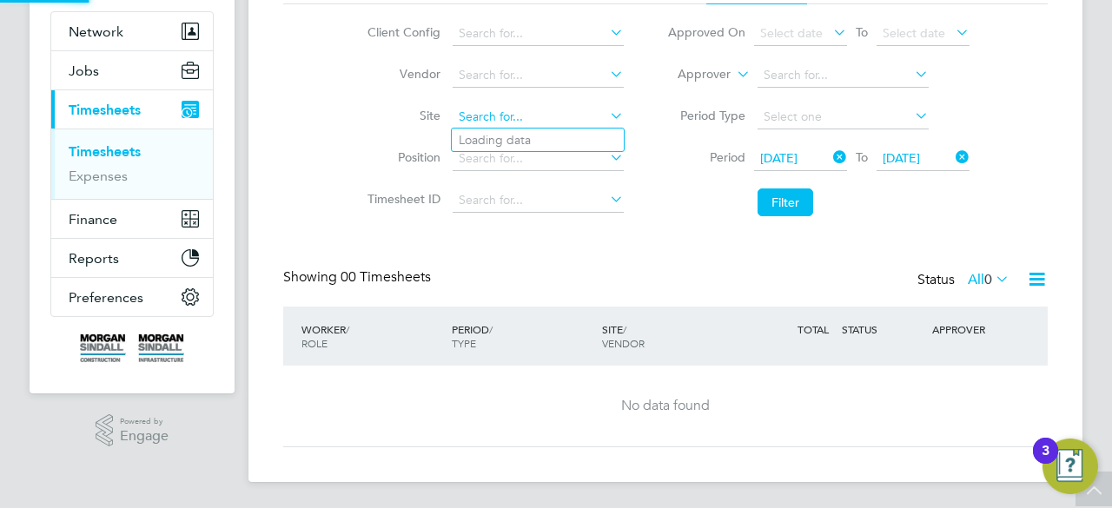
click at [552, 117] on input at bounding box center [538, 117] width 171 height 24
paste input "[GEOGRAPHIC_DATA] Phase 2 (54CC01)"
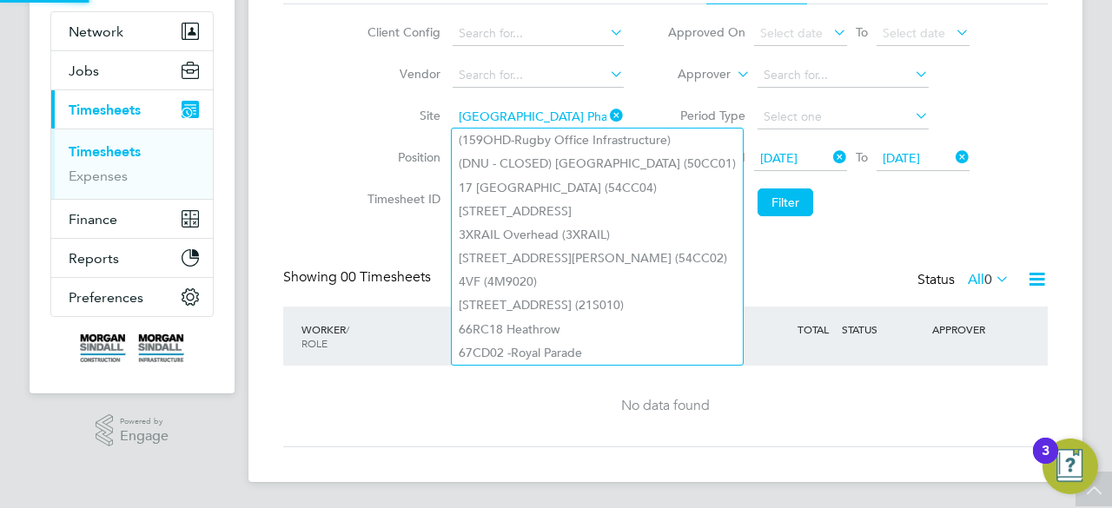
scroll to position [0, 3]
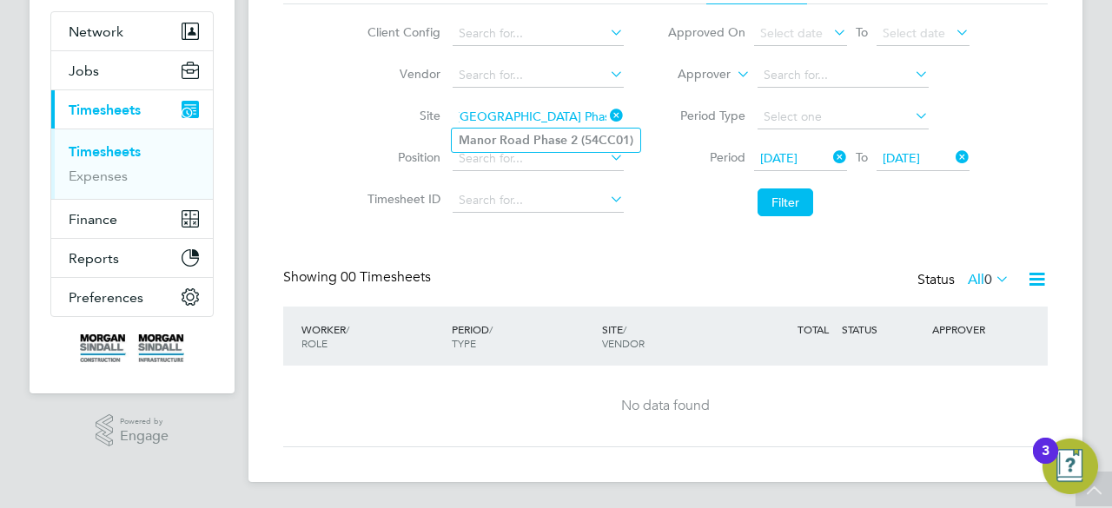
type input "[GEOGRAPHIC_DATA] Phase 2 (54CC01)"
click at [589, 143] on b "(54CC01)" at bounding box center [607, 140] width 52 height 15
type input "[GEOGRAPHIC_DATA] Phase 2 (54CC01)"
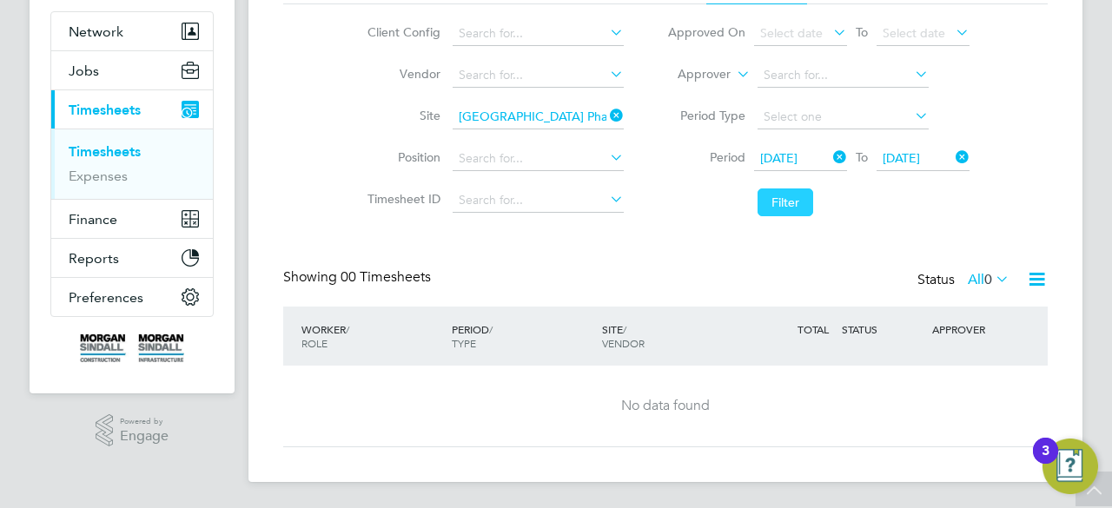
click at [784, 213] on button "Filter" at bounding box center [785, 203] width 56 height 28
click at [784, 204] on button "Filter" at bounding box center [785, 203] width 56 height 28
click at [606, 112] on icon at bounding box center [606, 115] width 0 height 24
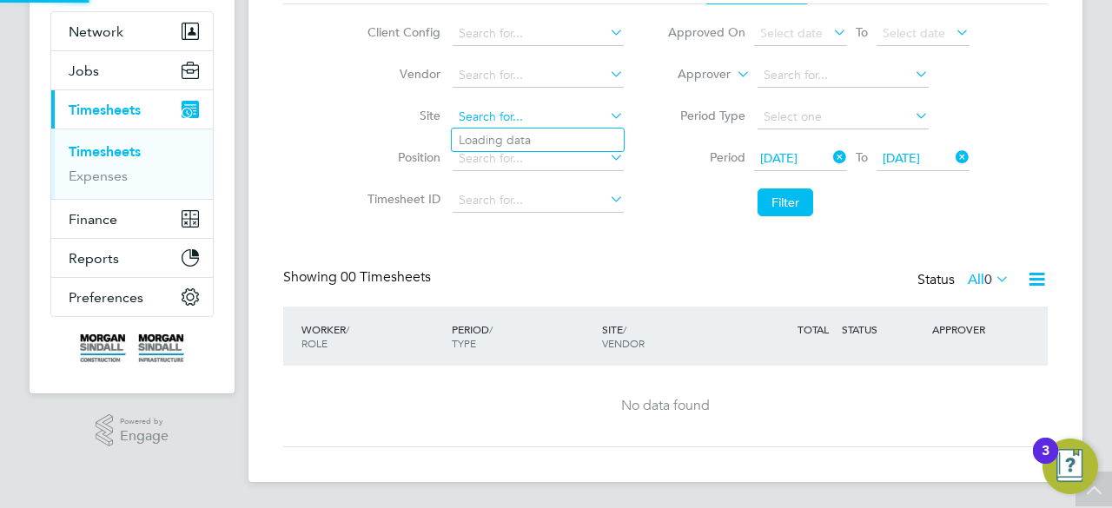
click at [562, 109] on input at bounding box center [538, 117] width 171 height 24
paste input "[GEOGRAPHIC_DATA]"
click at [516, 137] on b "Way" at bounding box center [520, 140] width 25 height 15
type input "[GEOGRAPHIC_DATA] (93CB07)"
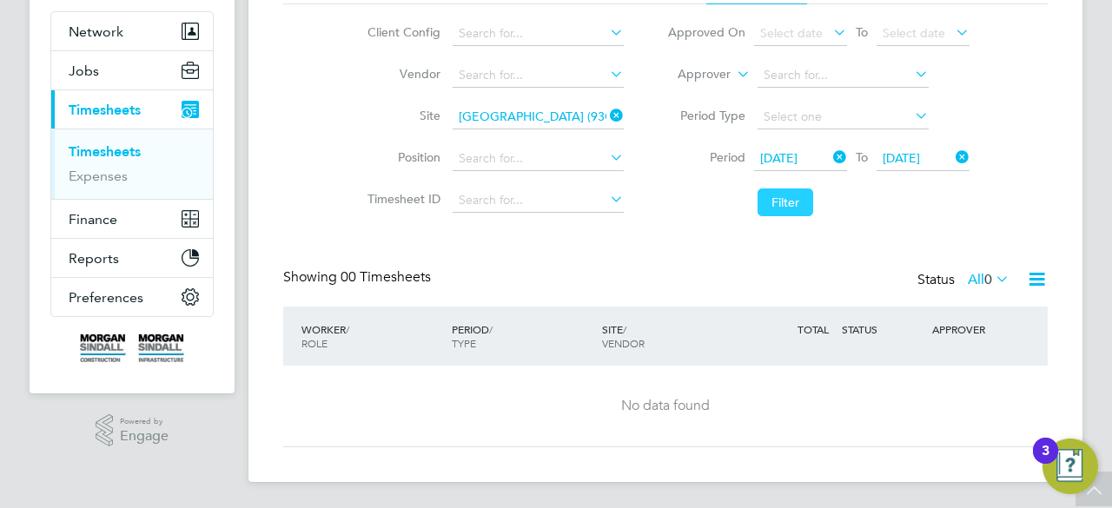
click at [784, 200] on button "Filter" at bounding box center [785, 203] width 56 height 28
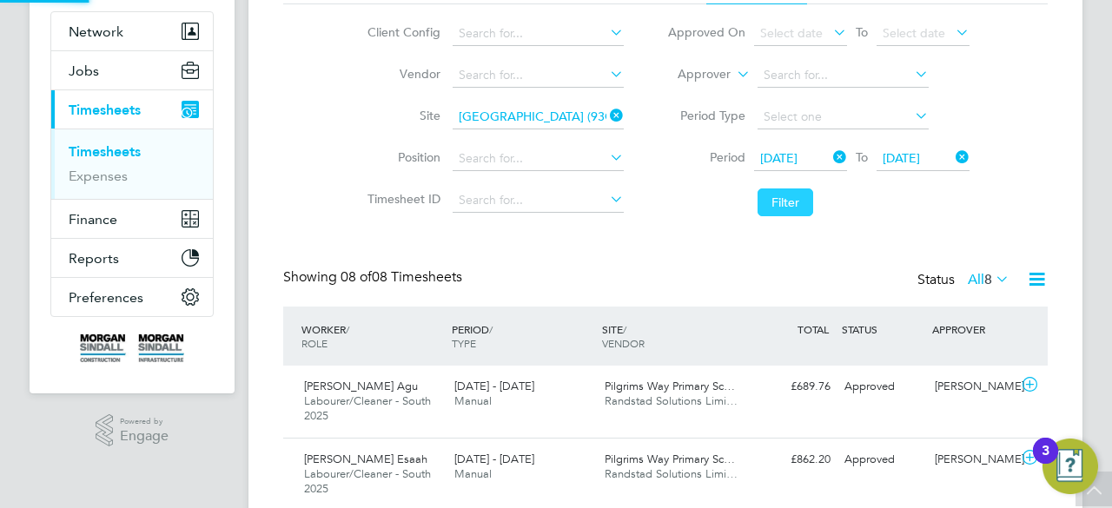
scroll to position [58, 150]
click at [647, 248] on div "Timesheets New Timesheet Timesheets I Follow All Timesheets Client Config Vendo…" at bounding box center [665, 419] width 764 height 997
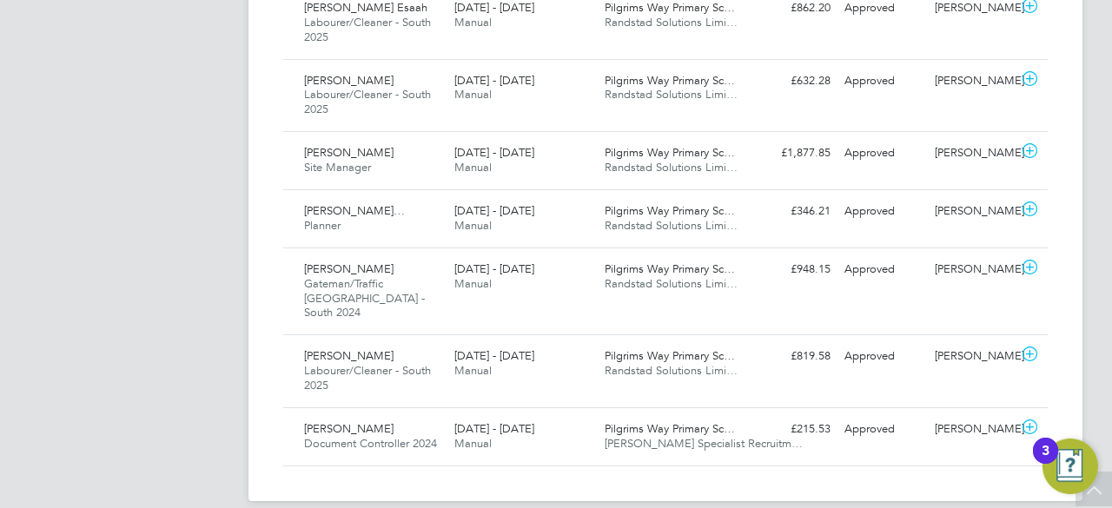
scroll to position [610, 0]
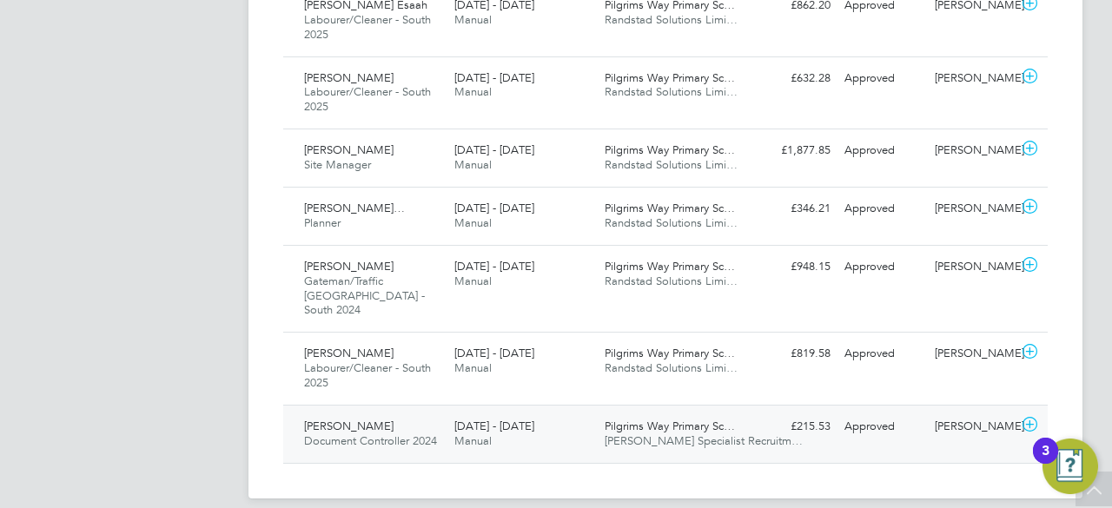
click at [678, 433] on span "[PERSON_NAME] Specialist Recruitm…" at bounding box center [704, 440] width 198 height 15
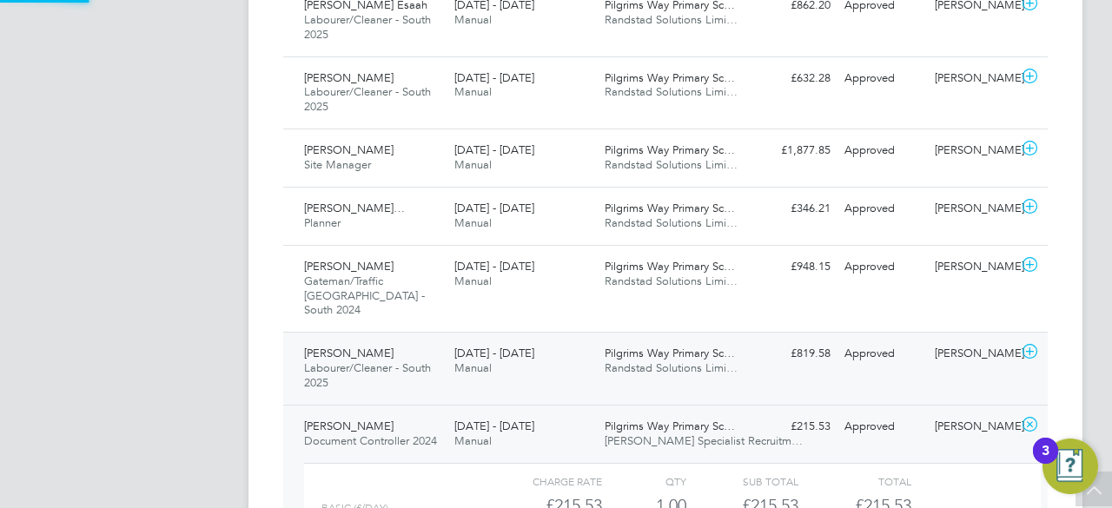
scroll to position [30, 169]
click at [605, 361] on span "Randstad Solutions Limi…" at bounding box center [671, 368] width 133 height 15
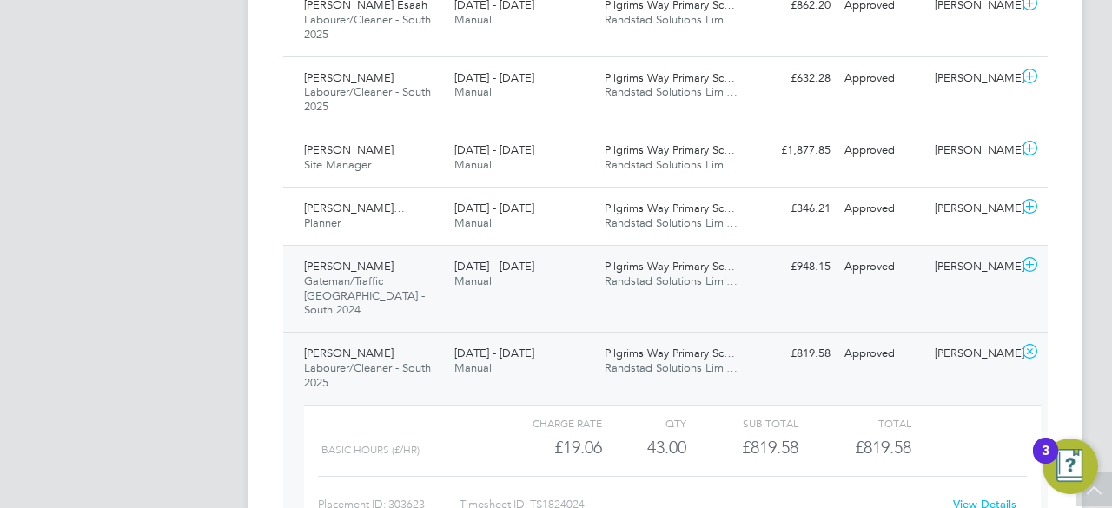
click at [707, 291] on div "Pilgrims Way Primary Sc… Randstad Solutions Limi…" at bounding box center [673, 274] width 150 height 43
click at [634, 208] on span "Pilgrims Way Primary Sc…" at bounding box center [670, 208] width 130 height 15
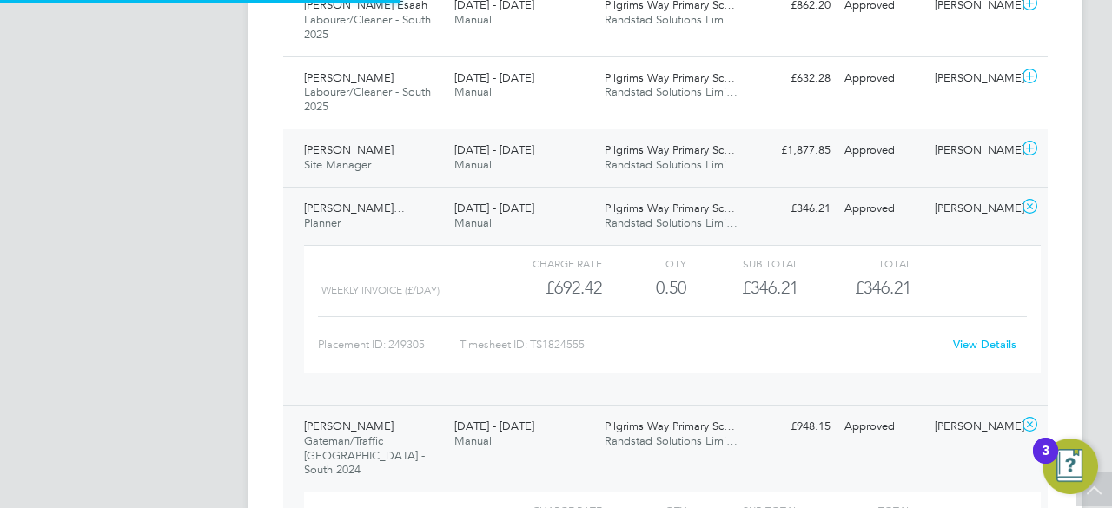
click at [728, 159] on span "Randstad Solutions Limi…" at bounding box center [671, 164] width 133 height 15
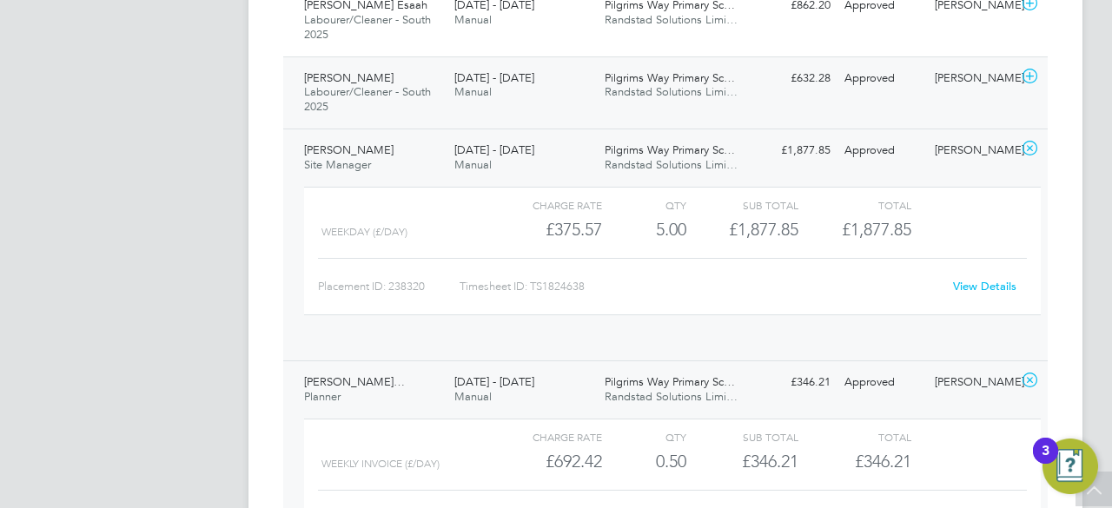
click at [652, 93] on span "Randstad Solutions Limi…" at bounding box center [671, 91] width 133 height 15
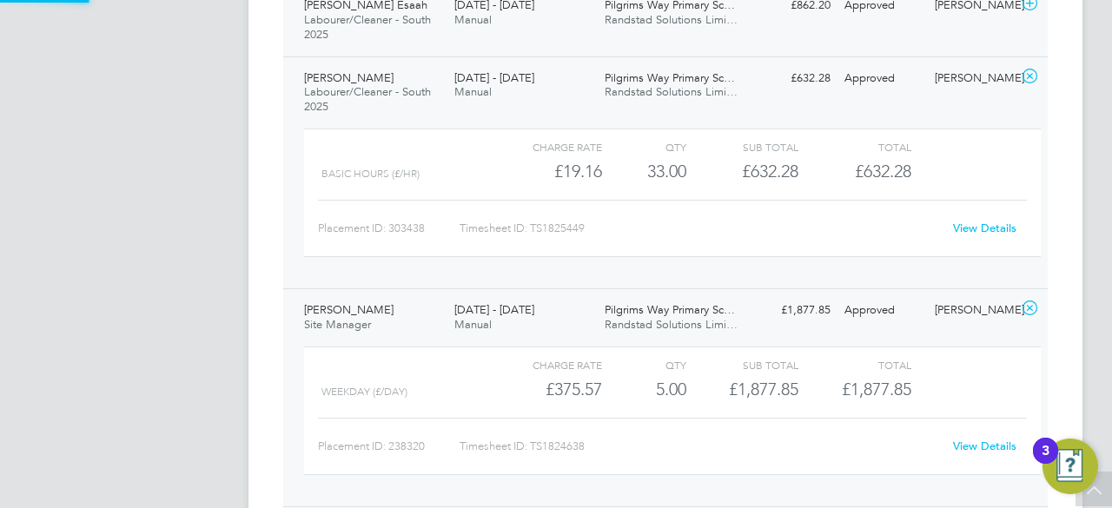
click at [703, 7] on span "Pilgrims Way Primary Sc…" at bounding box center [670, 4] width 130 height 15
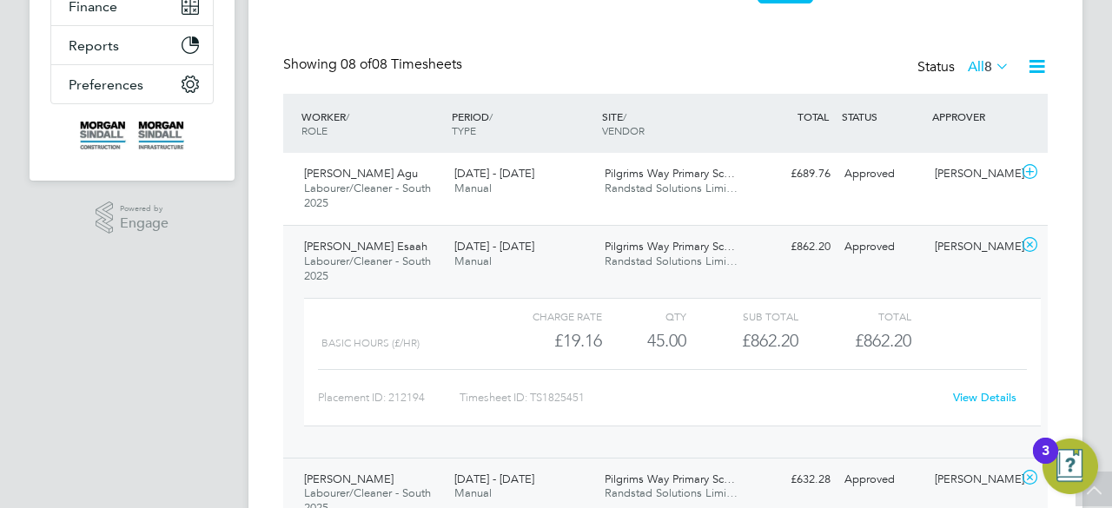
scroll to position [367, 0]
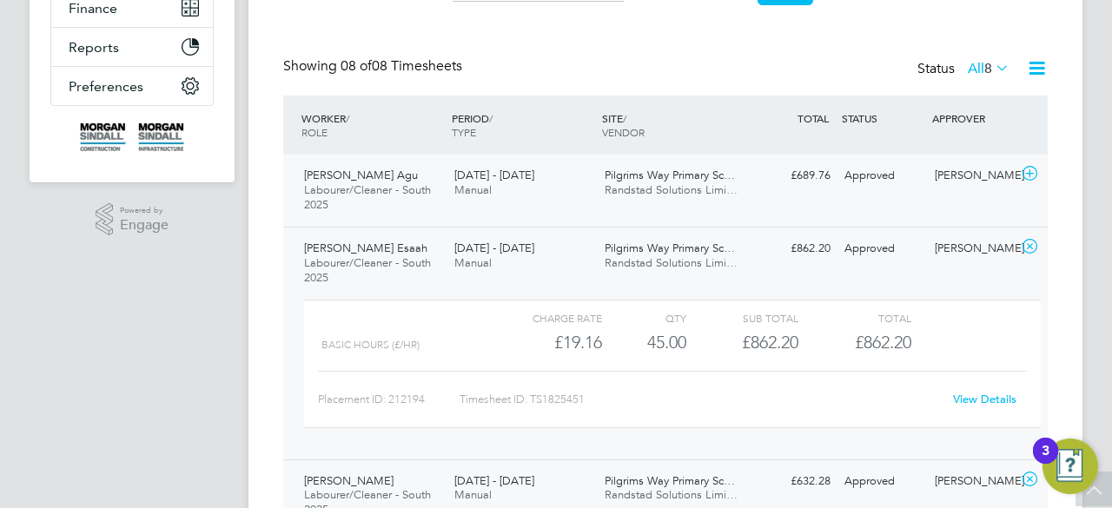
click at [664, 191] on span "Randstad Solutions Limi…" at bounding box center [671, 189] width 133 height 15
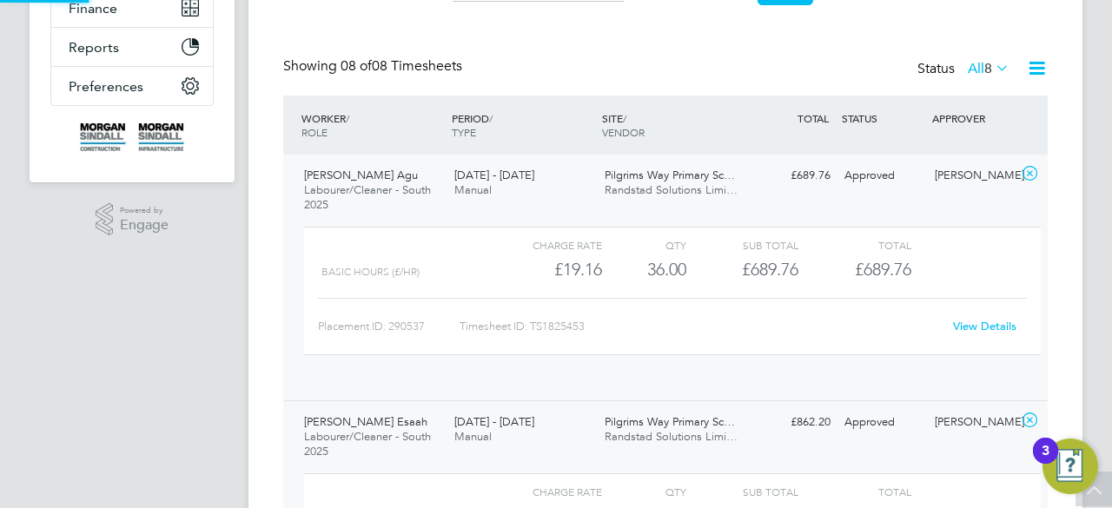
scroll to position [30, 169]
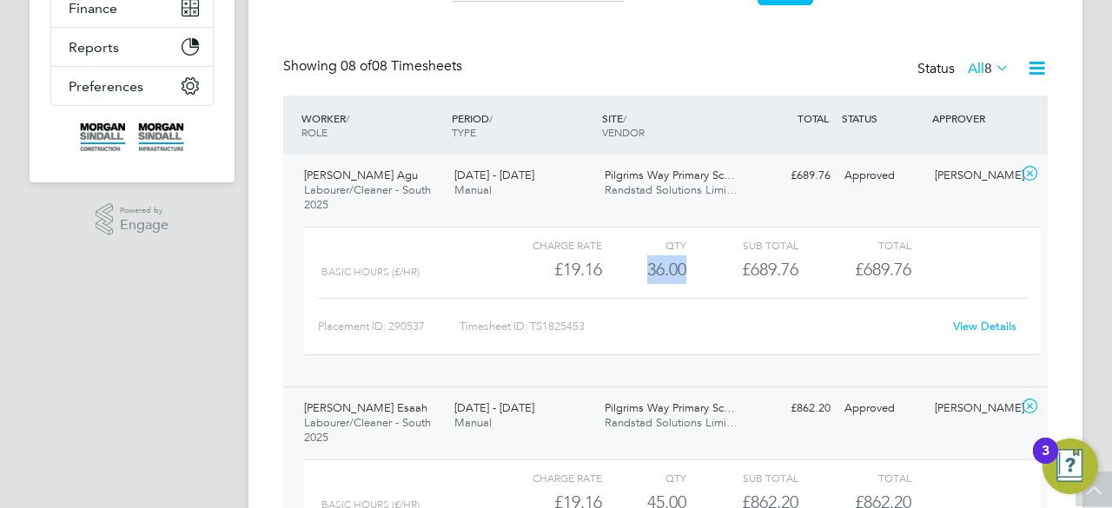
drag, startPoint x: 641, startPoint y: 274, endPoint x: 689, endPoint y: 274, distance: 47.8
click at [689, 274] on div "Basic Hours (£/HR) £19.16 36 36.00 36 £689.76 £689.76" at bounding box center [672, 269] width 737 height 29
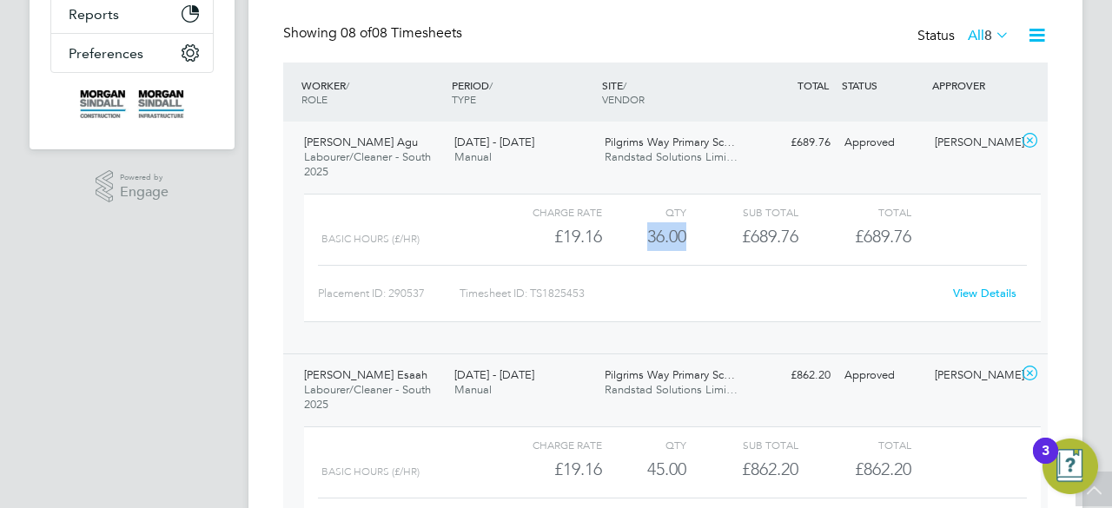
scroll to position [401, 0]
drag, startPoint x: 631, startPoint y: 465, endPoint x: 698, endPoint y: 466, distance: 66.9
click at [698, 466] on div "Basic Hours (£/HR) £19.16 45 45.00 45 £862.20 £862.20" at bounding box center [672, 467] width 737 height 29
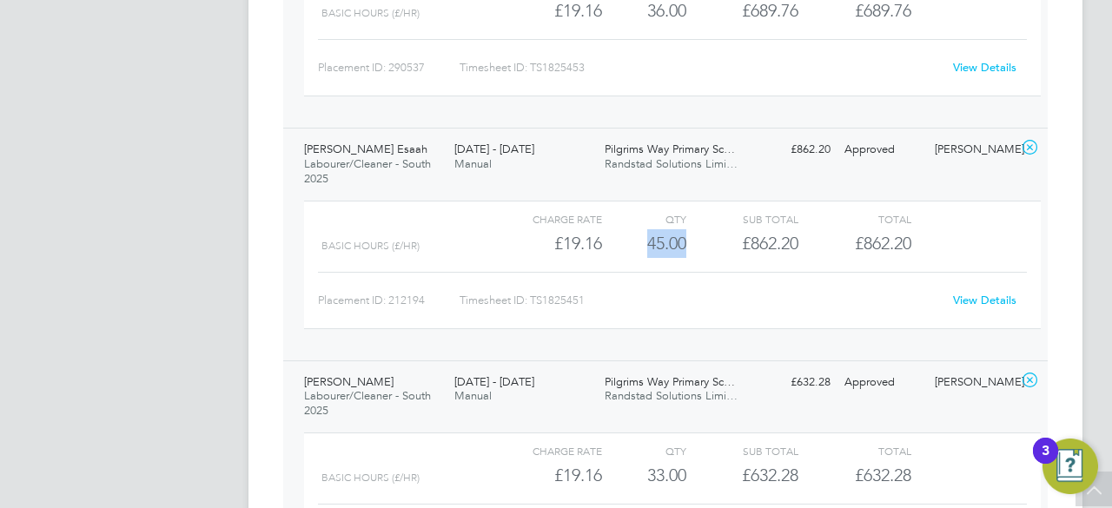
scroll to position [784, 0]
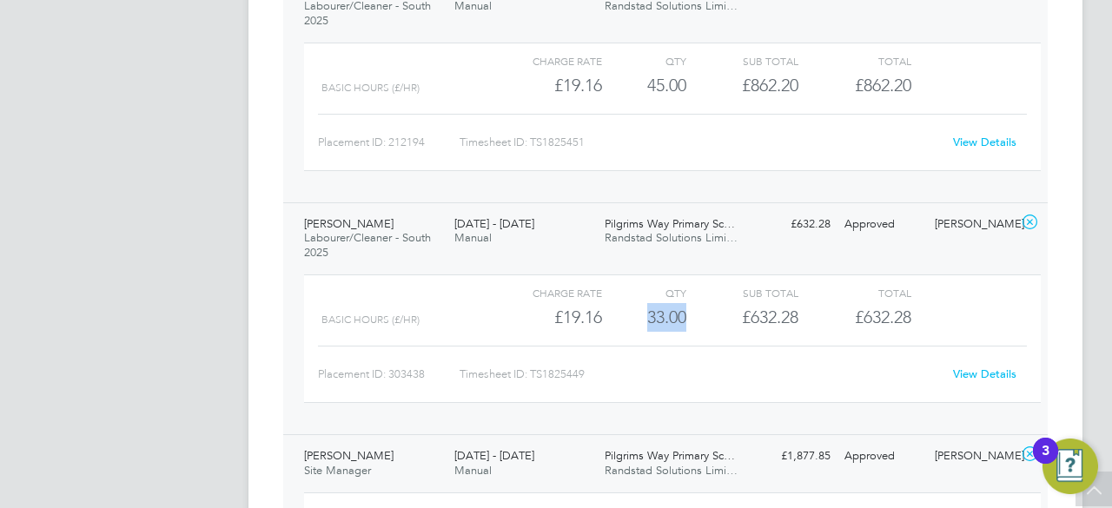
drag, startPoint x: 636, startPoint y: 315, endPoint x: 698, endPoint y: 321, distance: 61.9
click at [698, 321] on div "Basic Hours (£/HR) £19.16 33 33.00 33 £632.28 £632.28" at bounding box center [672, 317] width 737 height 29
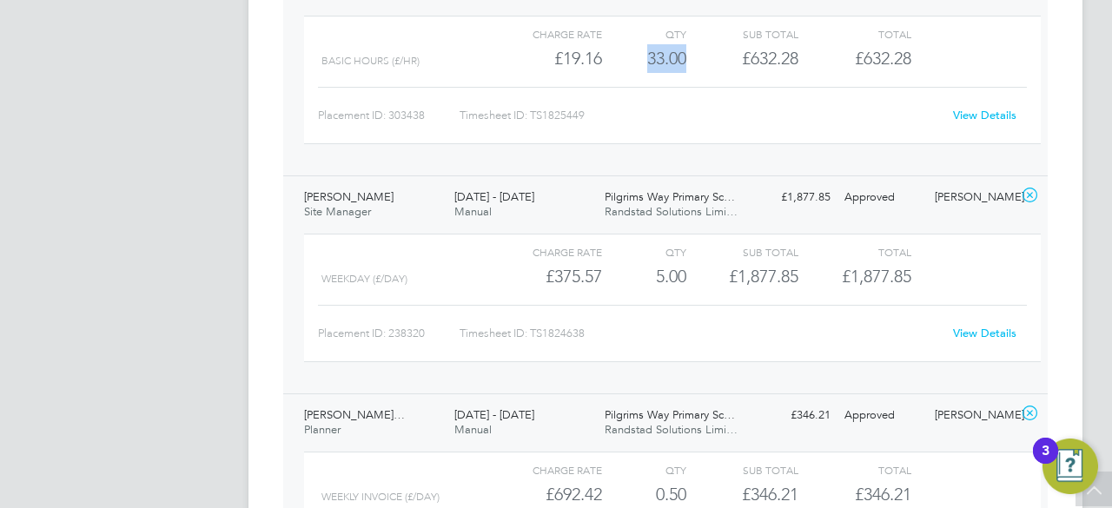
scroll to position [1096, 0]
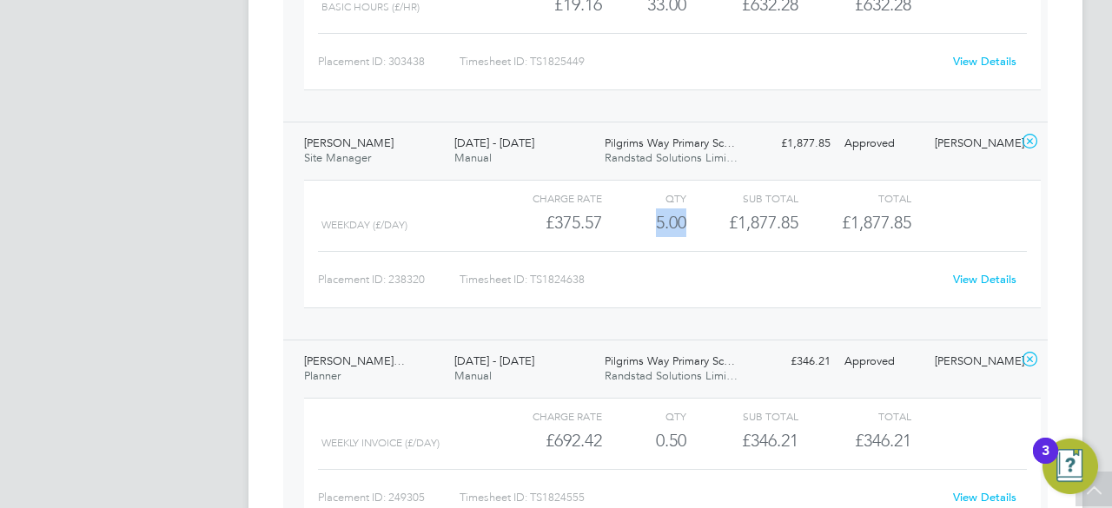
drag, startPoint x: 652, startPoint y: 225, endPoint x: 686, endPoint y: 225, distance: 33.9
click at [686, 225] on div "Weekday (£/day) £375.57 5 5.00 5 £1,877.85 £1,877.85" at bounding box center [672, 222] width 737 height 29
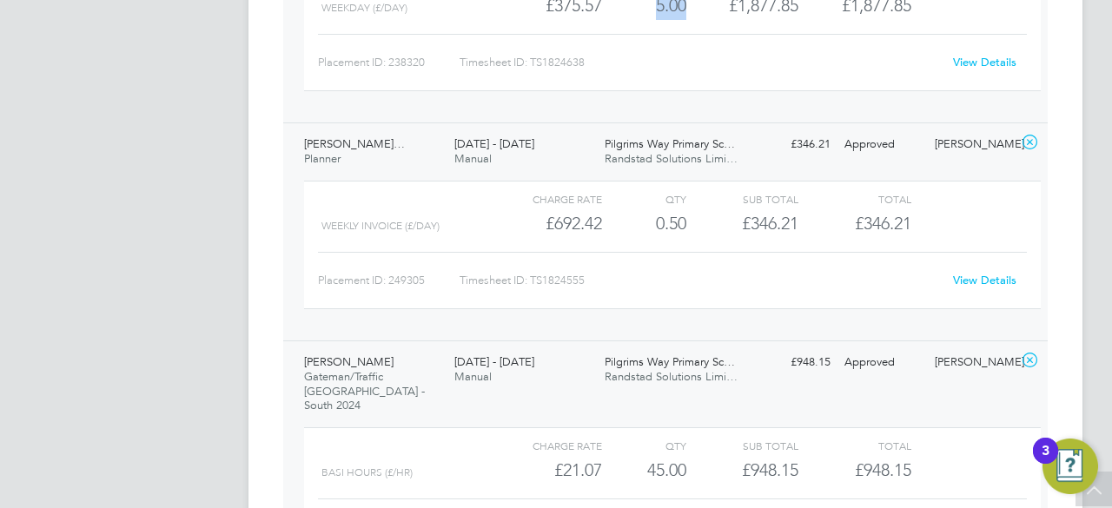
scroll to position [1339, 0]
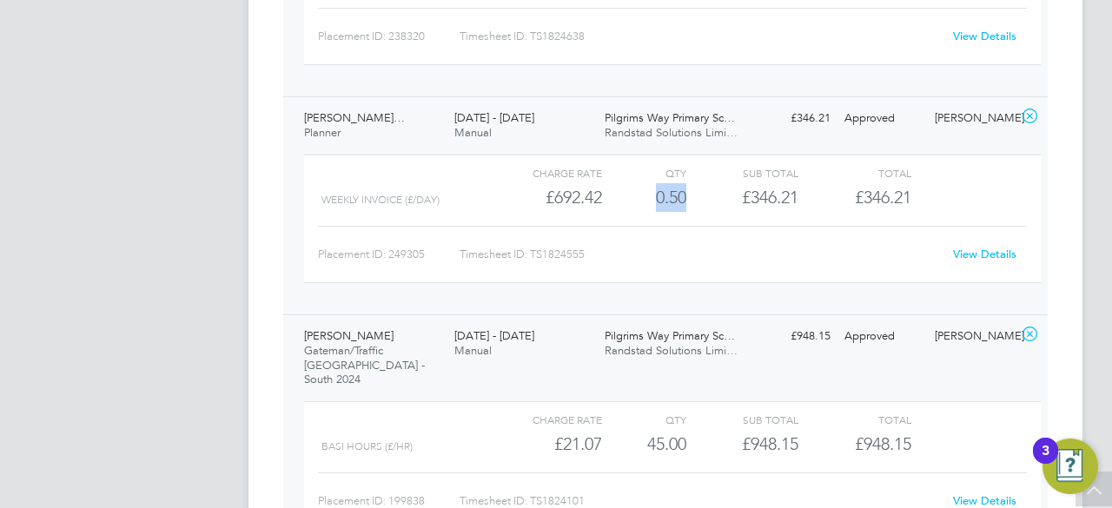
drag, startPoint x: 655, startPoint y: 201, endPoint x: 691, endPoint y: 197, distance: 35.8
click at [691, 197] on div "Weekly invoice (£/day) £692.42 0.5 0.50 1 £346.21 £346.21" at bounding box center [672, 197] width 737 height 29
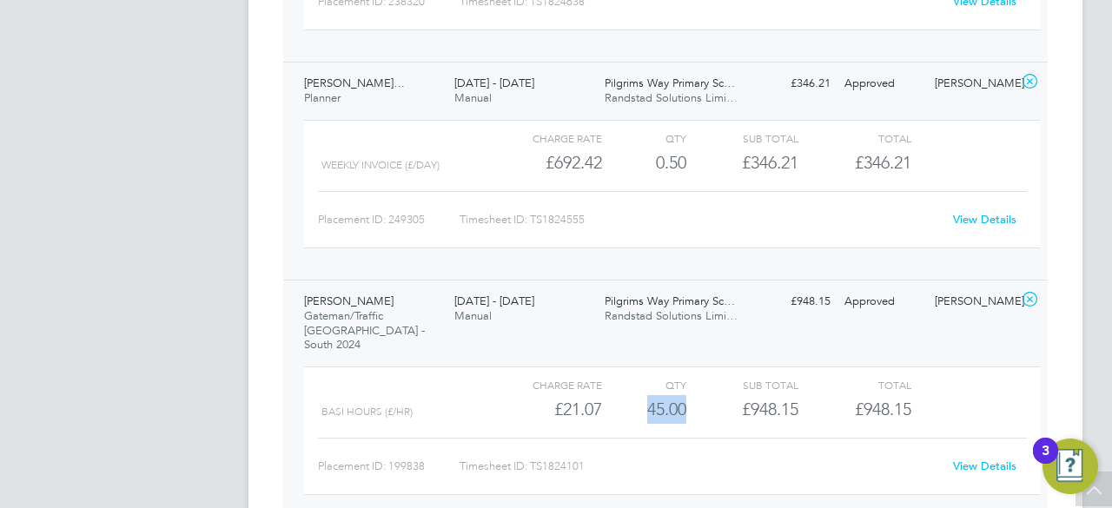
drag, startPoint x: 646, startPoint y: 397, endPoint x: 697, endPoint y: 391, distance: 50.7
click at [697, 395] on div "Basi Hours (£/HR) £21.07 45 45.00 45 £948.15 £948.15" at bounding box center [672, 409] width 737 height 29
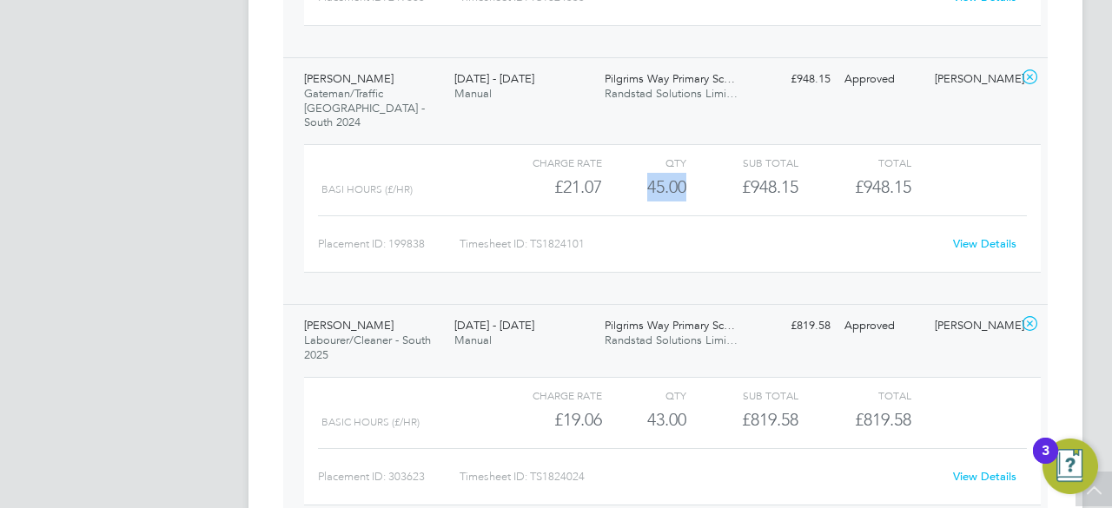
scroll to position [1687, 0]
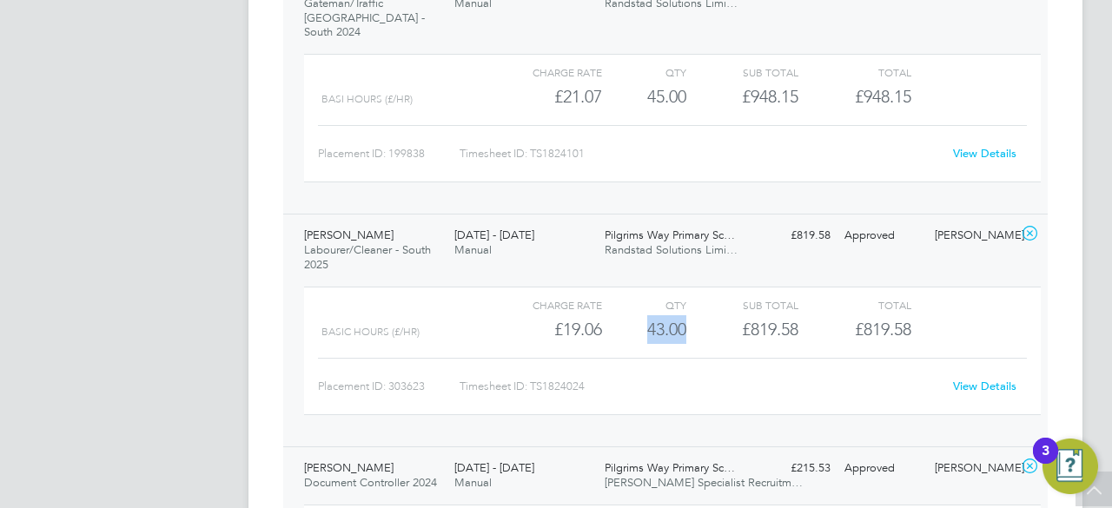
drag, startPoint x: 641, startPoint y: 314, endPoint x: 711, endPoint y: 315, distance: 69.5
click at [711, 315] on div "Basic Hours (£/HR) £19.06 43 43.00 43 £819.58 £819.58" at bounding box center [672, 329] width 737 height 29
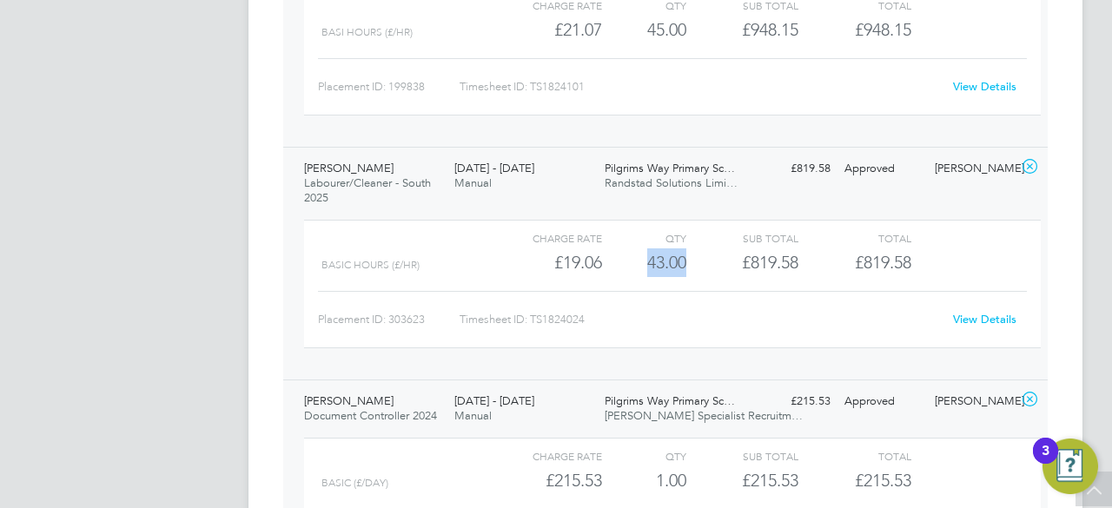
scroll to position [1756, 0]
drag, startPoint x: 652, startPoint y: 468, endPoint x: 700, endPoint y: 456, distance: 50.1
click at [700, 464] on div "Basic (£/day) £215.53 1 1.00 1 £215.53 £215.53" at bounding box center [672, 478] width 737 height 29
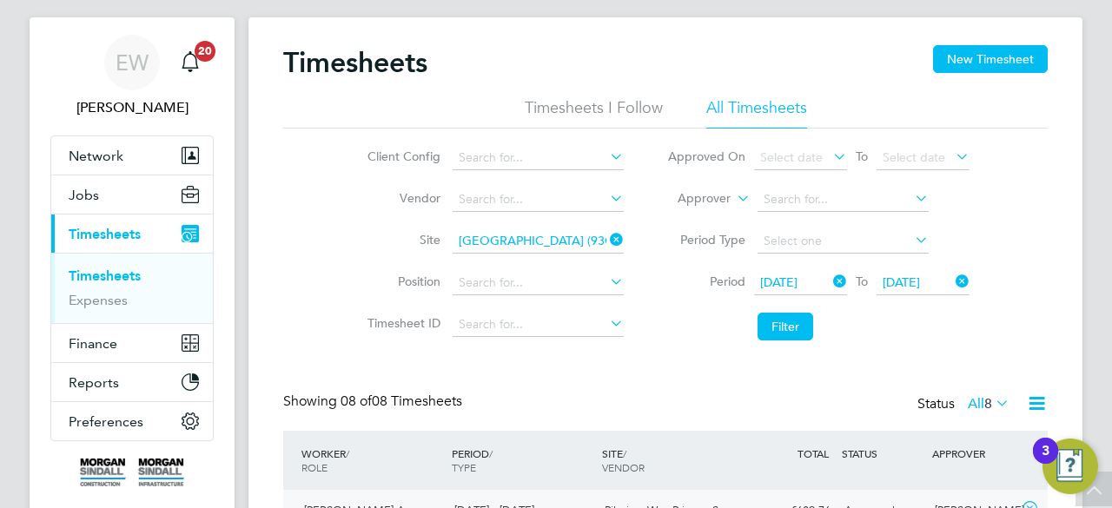
scroll to position [0, 0]
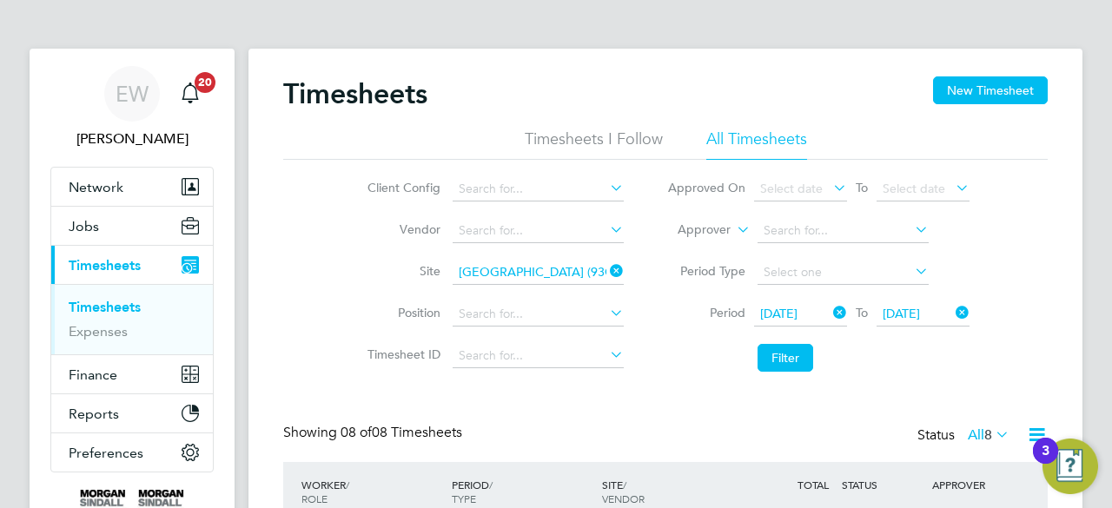
click at [606, 268] on icon at bounding box center [606, 271] width 0 height 24
click at [547, 258] on li "Site" at bounding box center [493, 273] width 305 height 42
click at [510, 275] on input at bounding box center [538, 273] width 171 height 24
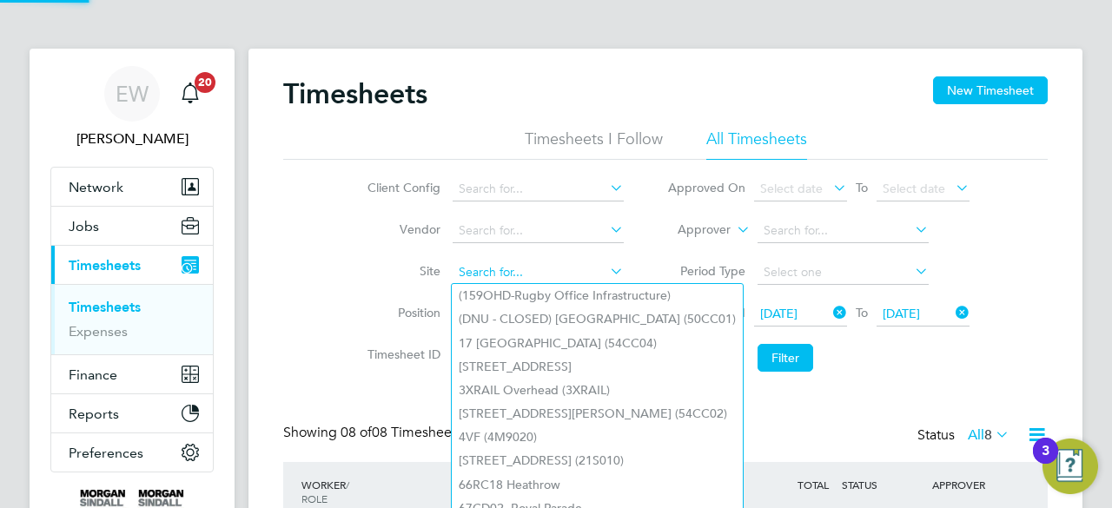
paste input "Worthing Urgent Treatment Centre"
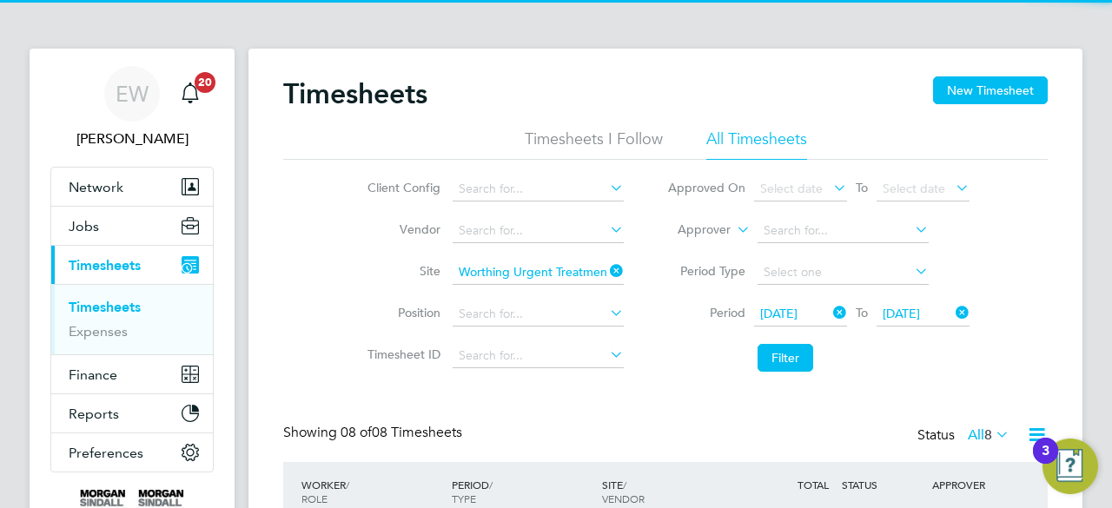
click at [542, 300] on b "Urgent" at bounding box center [535, 295] width 39 height 15
type input "Worthing Urgent Treatment Centre"
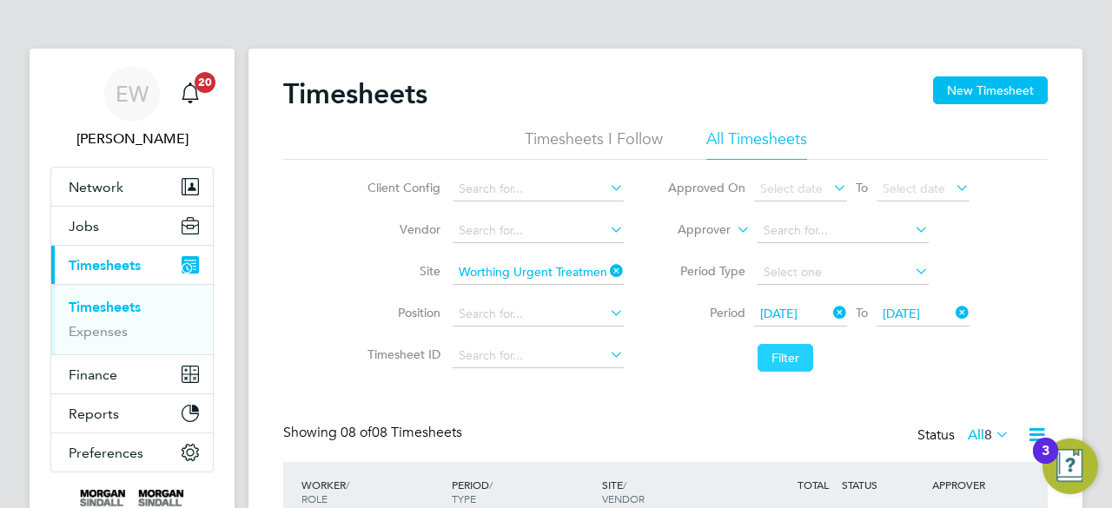
click at [792, 357] on button "Filter" at bounding box center [785, 358] width 56 height 28
click at [649, 303] on li "Period [DATE] To [DATE]" at bounding box center [818, 315] width 346 height 42
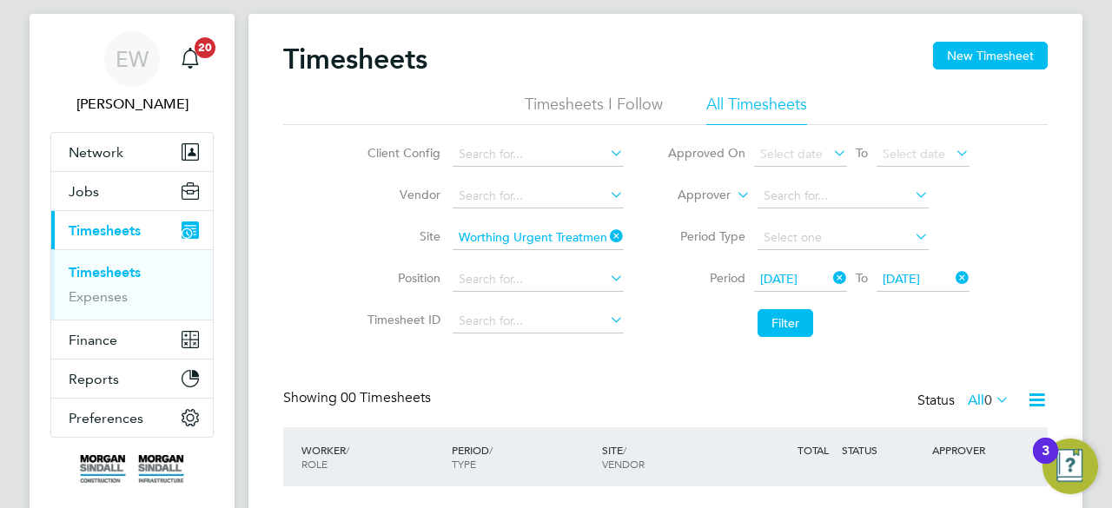
scroll to position [69, 0]
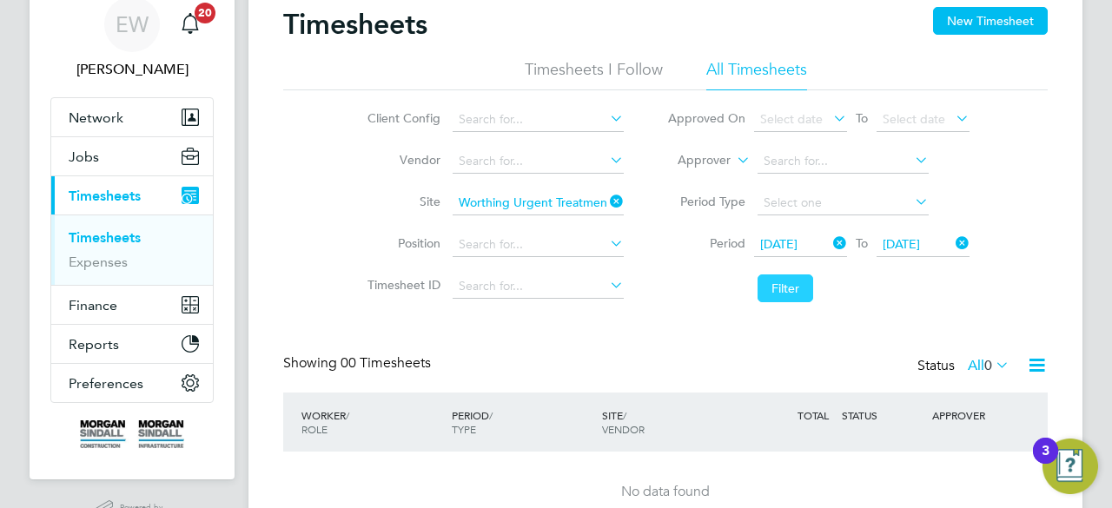
click at [796, 288] on button "Filter" at bounding box center [785, 289] width 56 height 28
